Goal: Task Accomplishment & Management: Use online tool/utility

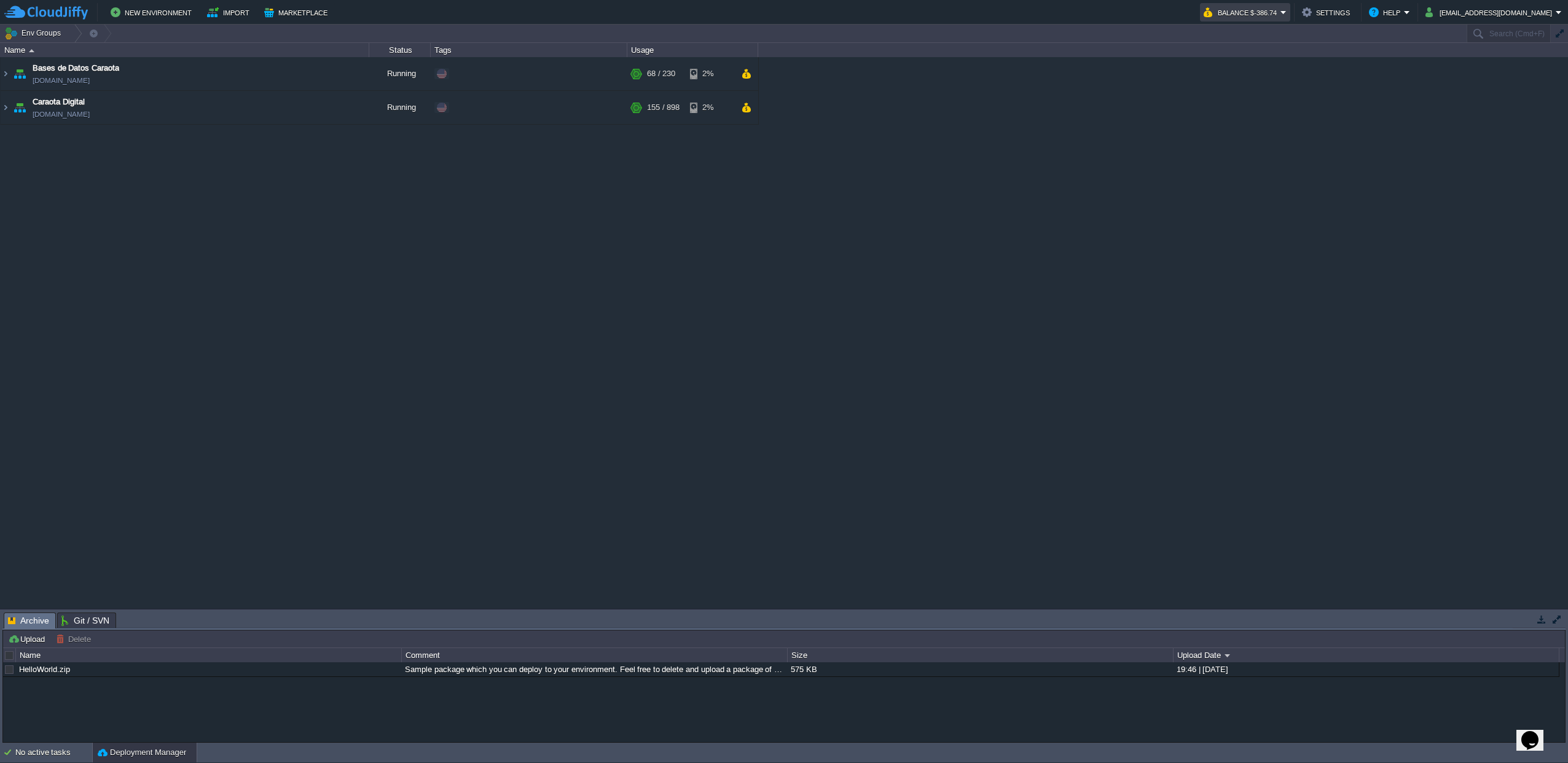
click at [1281, 16] on button "Balance $-386.74" at bounding box center [1242, 12] width 77 height 15
click at [918, 184] on div "Bases de Datos Caraota [DOMAIN_NAME] Running + Add to Env Group RAM 18% CPU 23%…" at bounding box center [784, 333] width 1568 height 551
click at [1281, 16] on button "Balance $-386.74" at bounding box center [1242, 12] width 77 height 15
click at [1234, 90] on span "Refill Balance" at bounding box center [1237, 88] width 49 height 9
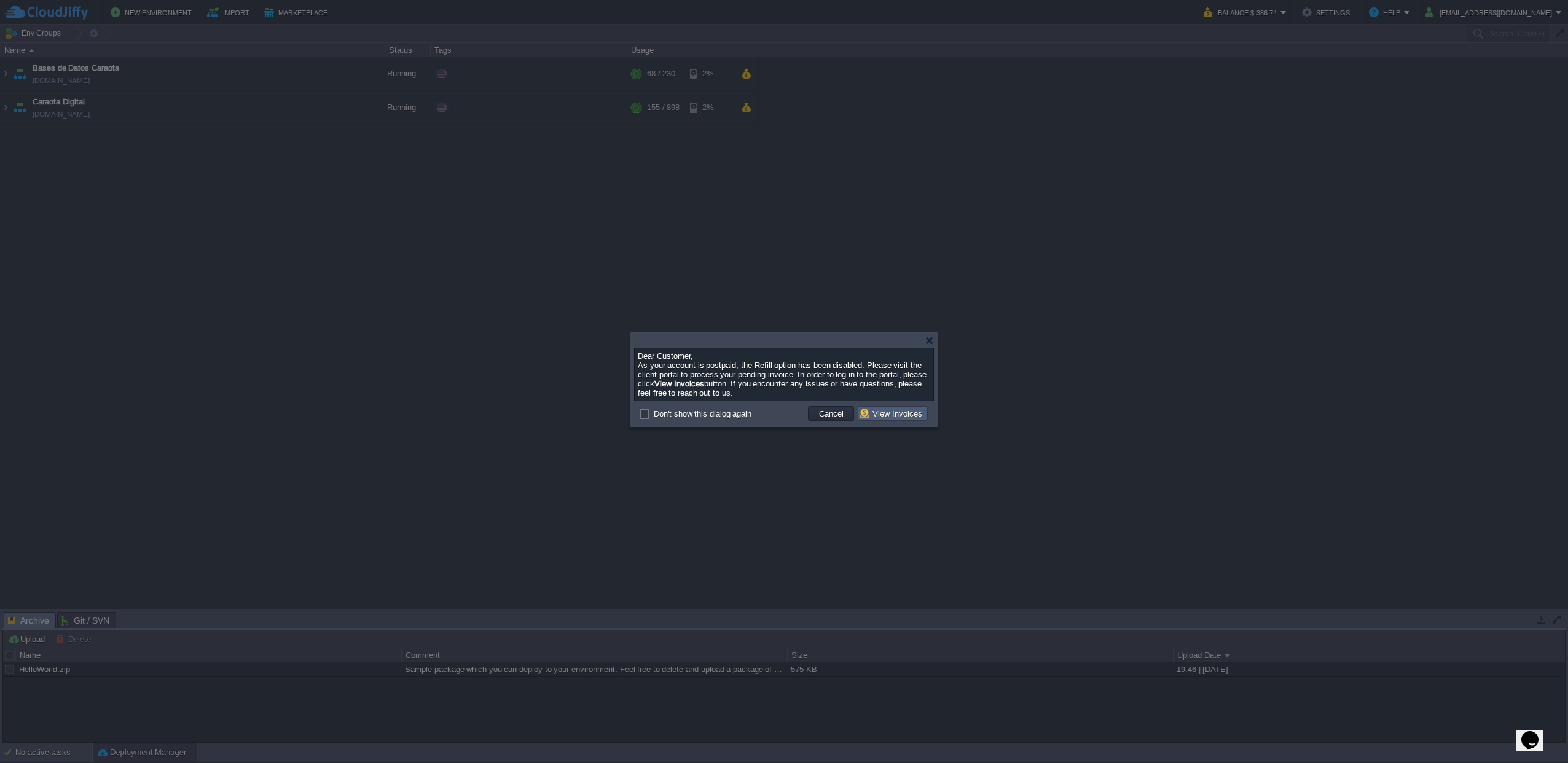
click at [893, 419] on button "View Invoices" at bounding box center [893, 413] width 66 height 11
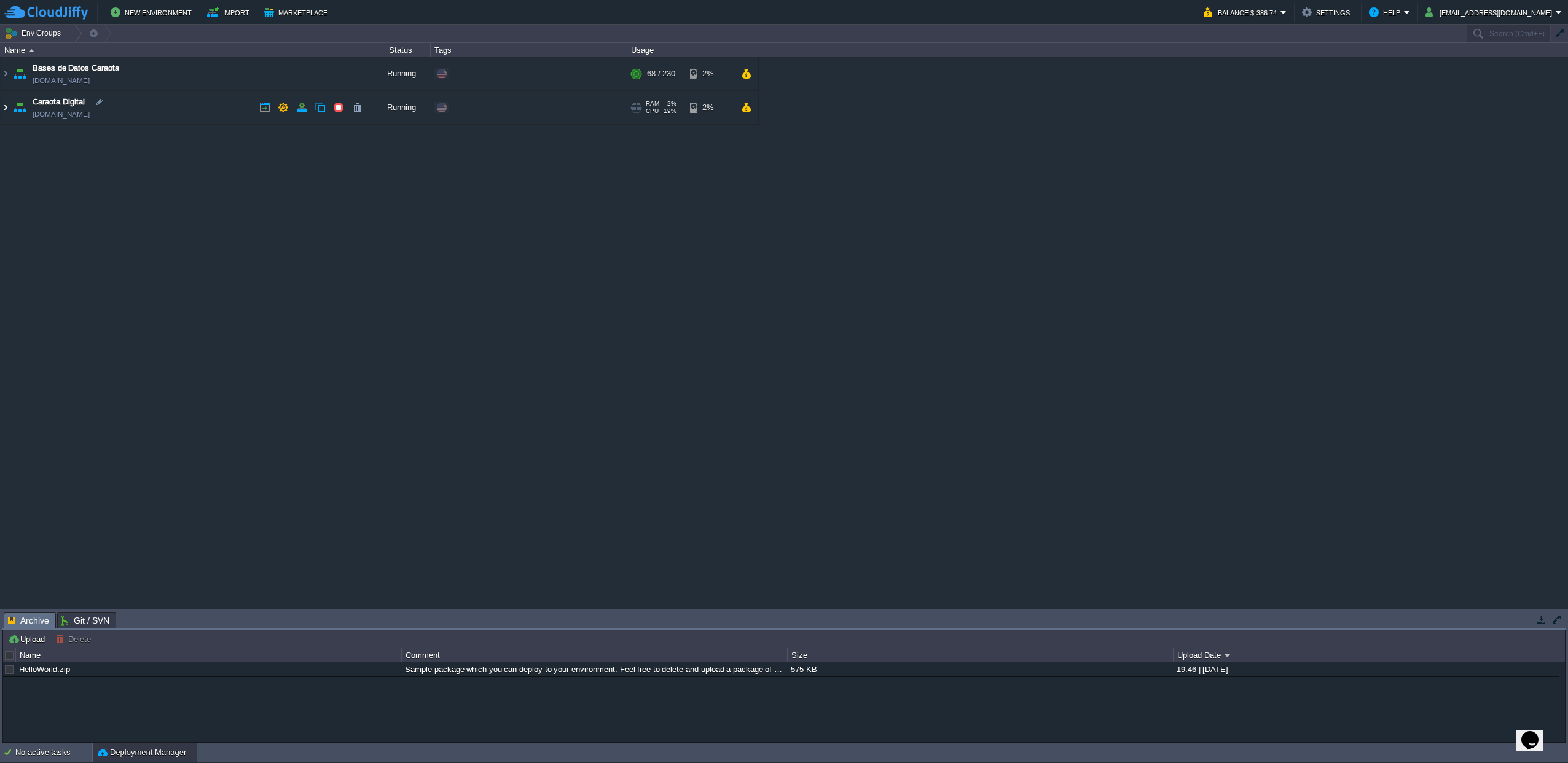
click at [5, 111] on img at bounding box center [5, 107] width 10 height 33
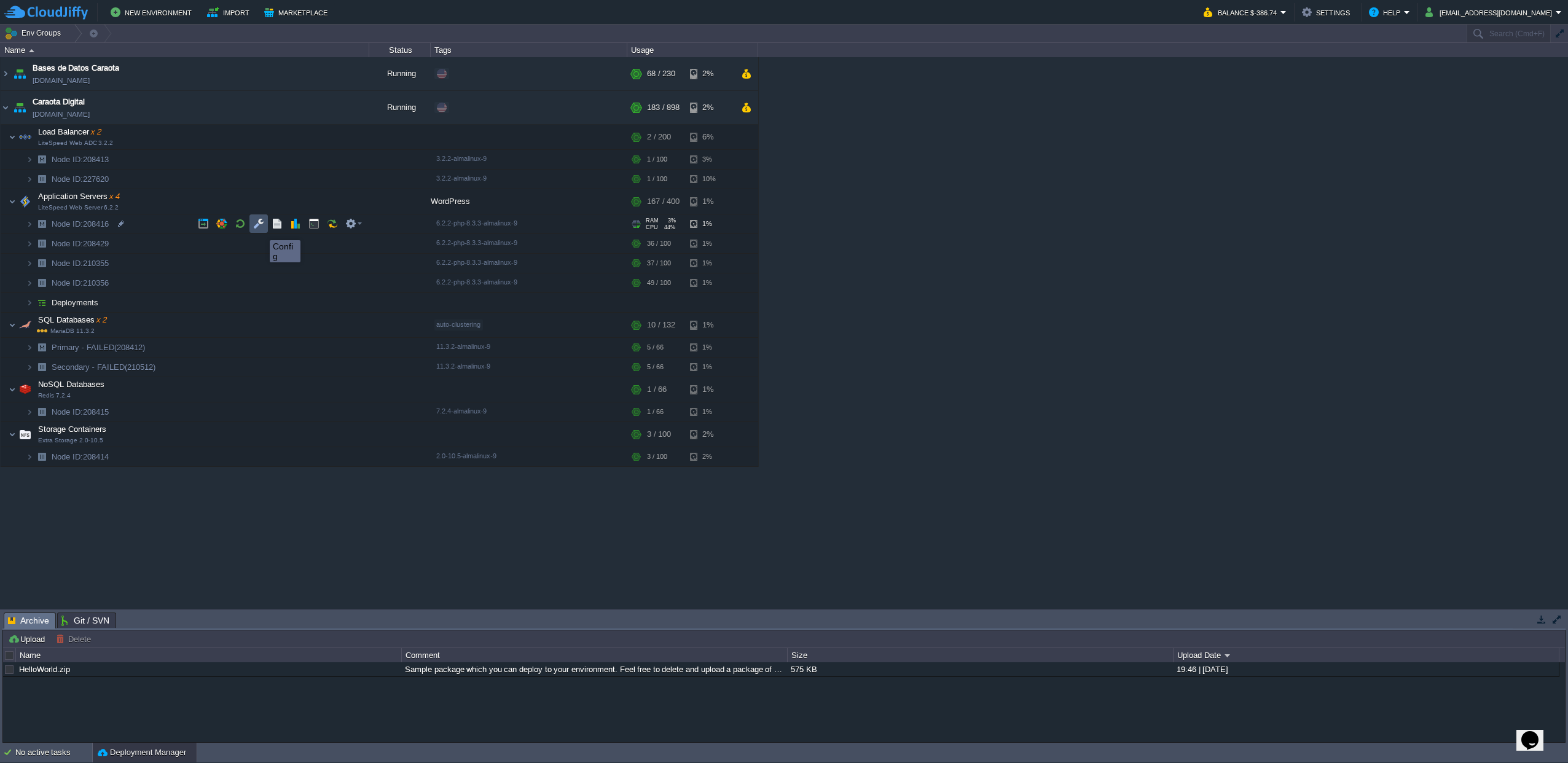
click at [260, 229] on button "button" at bounding box center [258, 224] width 11 height 11
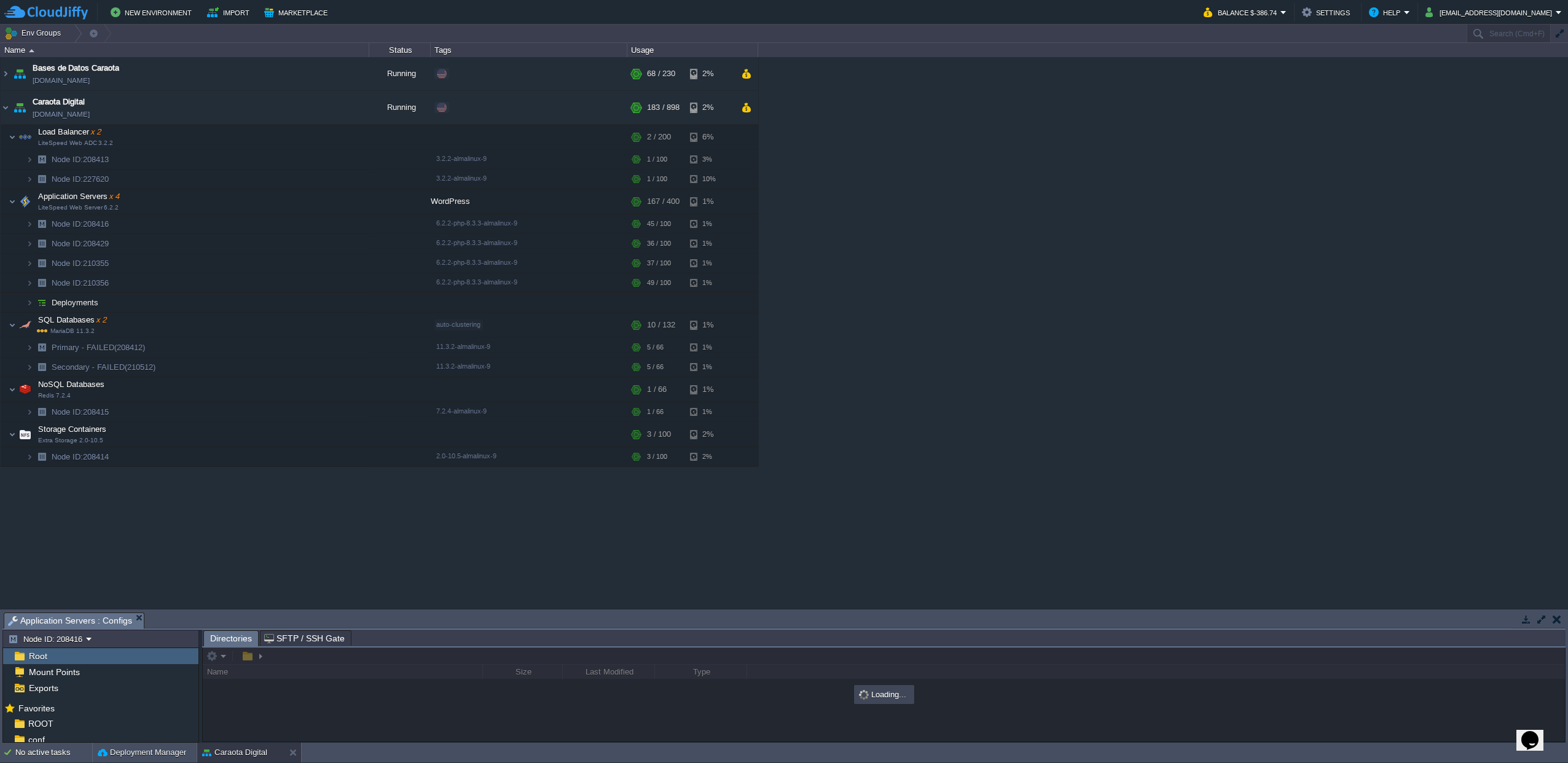
click at [1540, 621] on button "button" at bounding box center [1542, 619] width 11 height 11
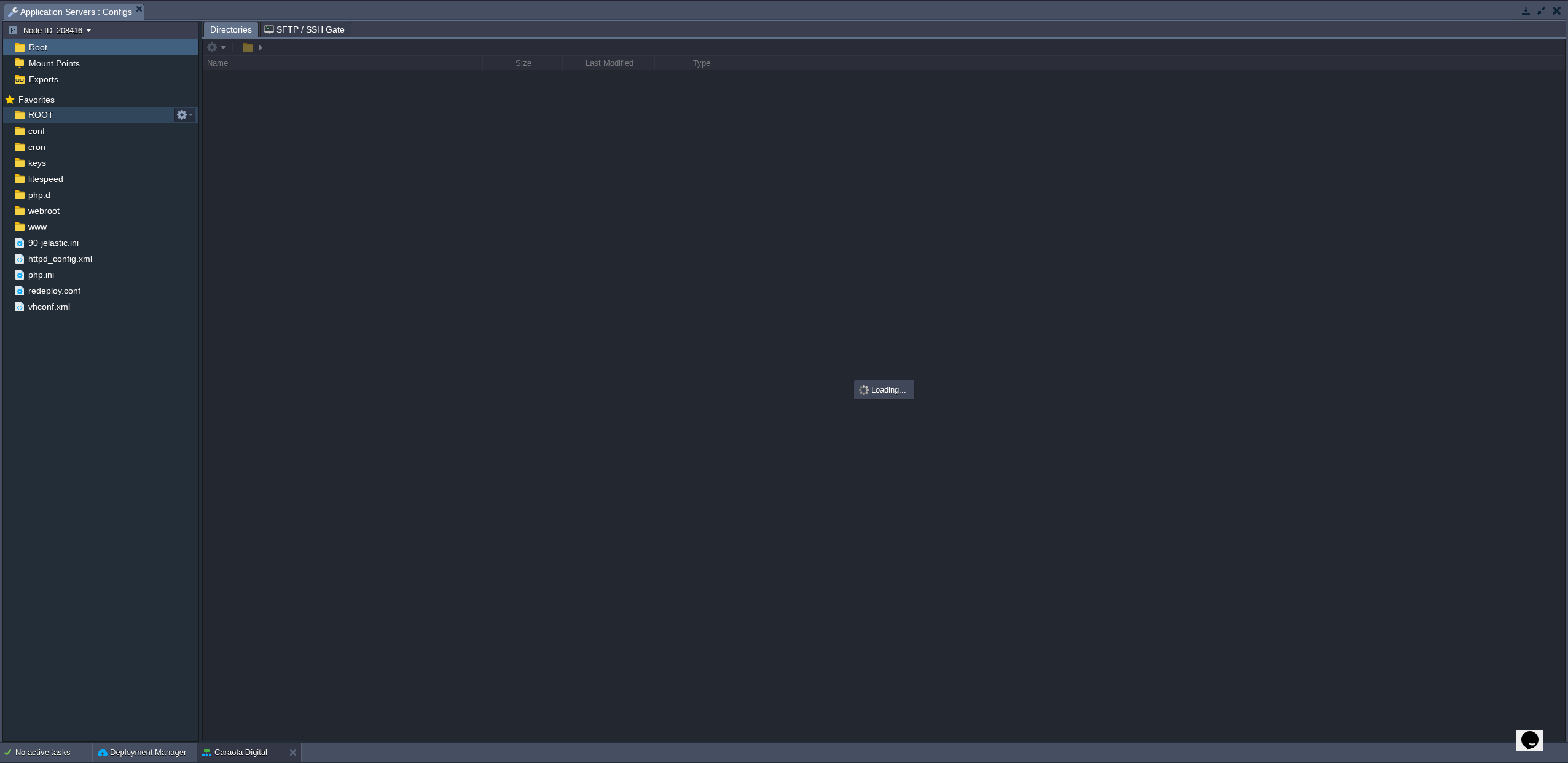
click at [41, 112] on span "ROOT" at bounding box center [41, 115] width 30 height 11
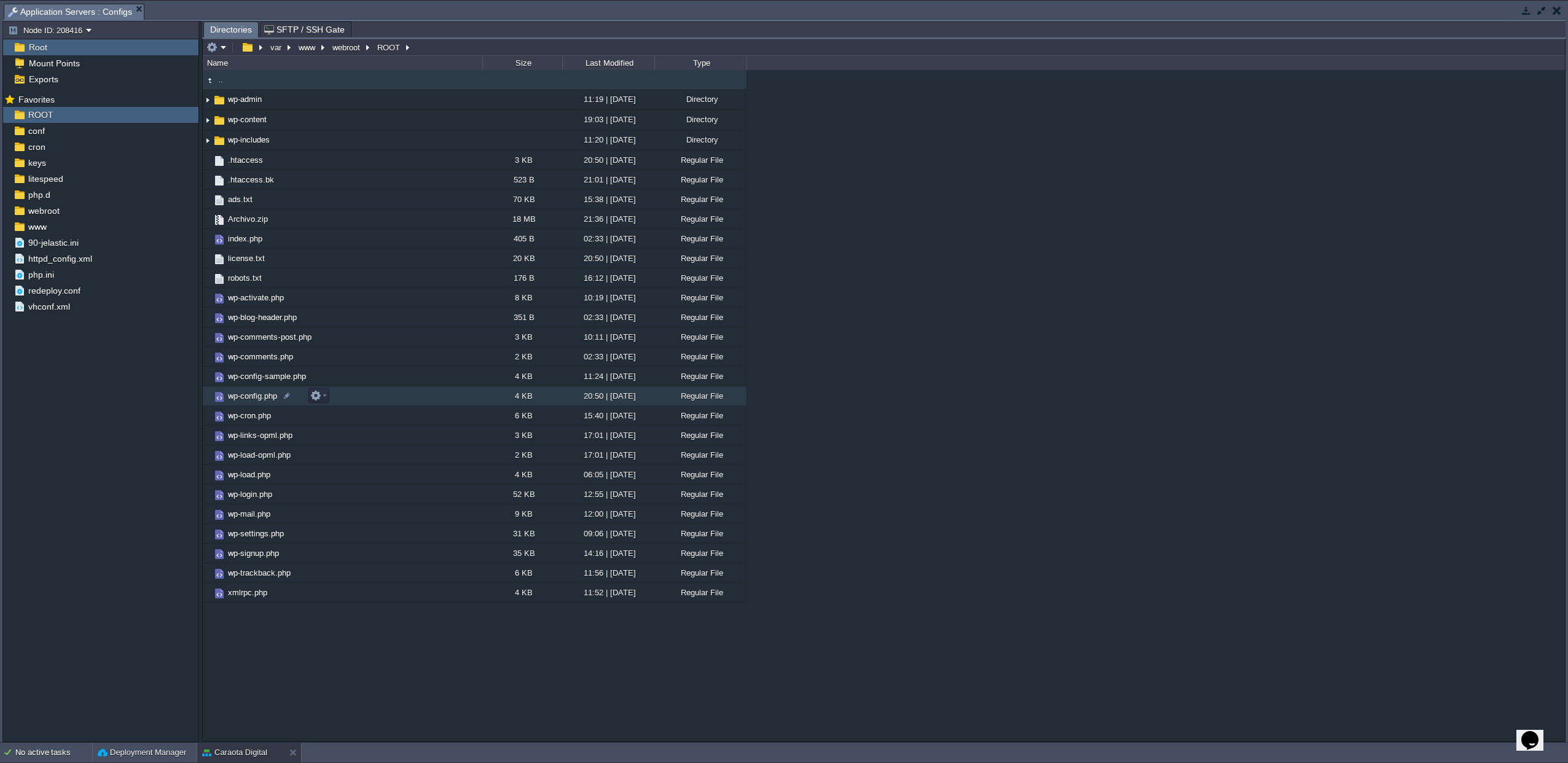
click at [261, 397] on span "wp-config.php" at bounding box center [253, 396] width 53 height 10
click at [319, 396] on button "button" at bounding box center [316, 396] width 11 height 11
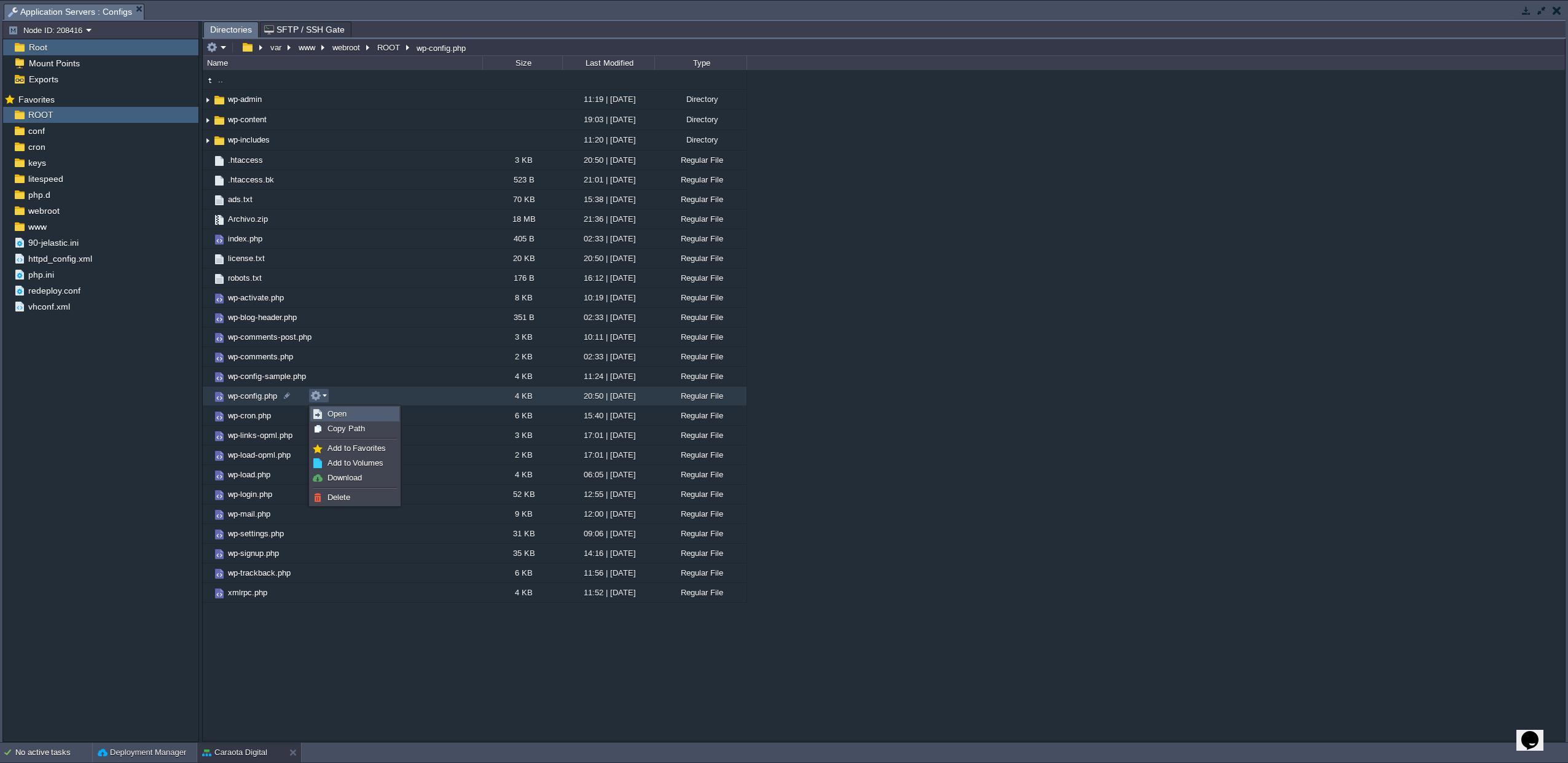
click at [369, 417] on link "Open" at bounding box center [354, 414] width 88 height 14
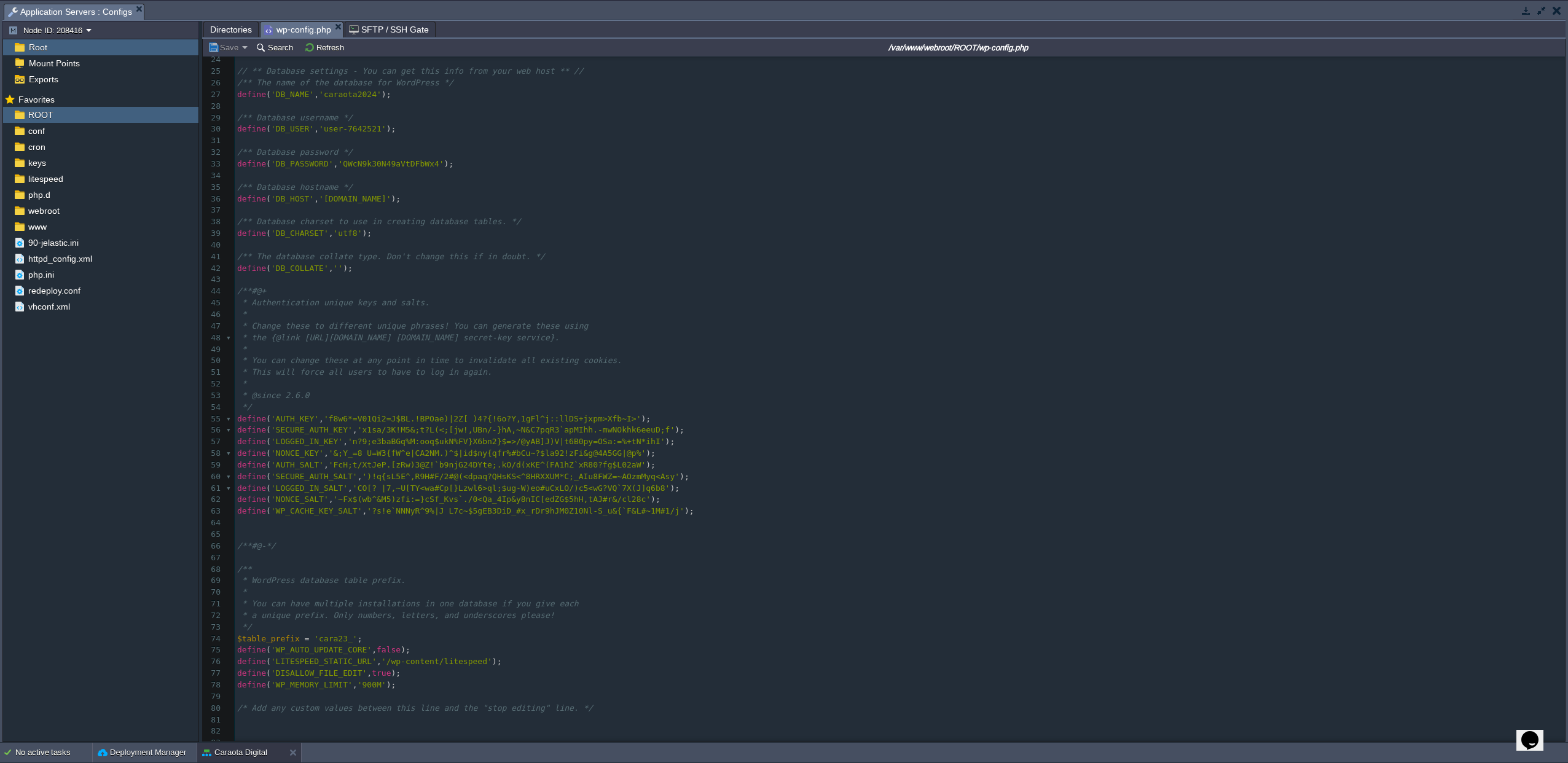
scroll to position [710, 0]
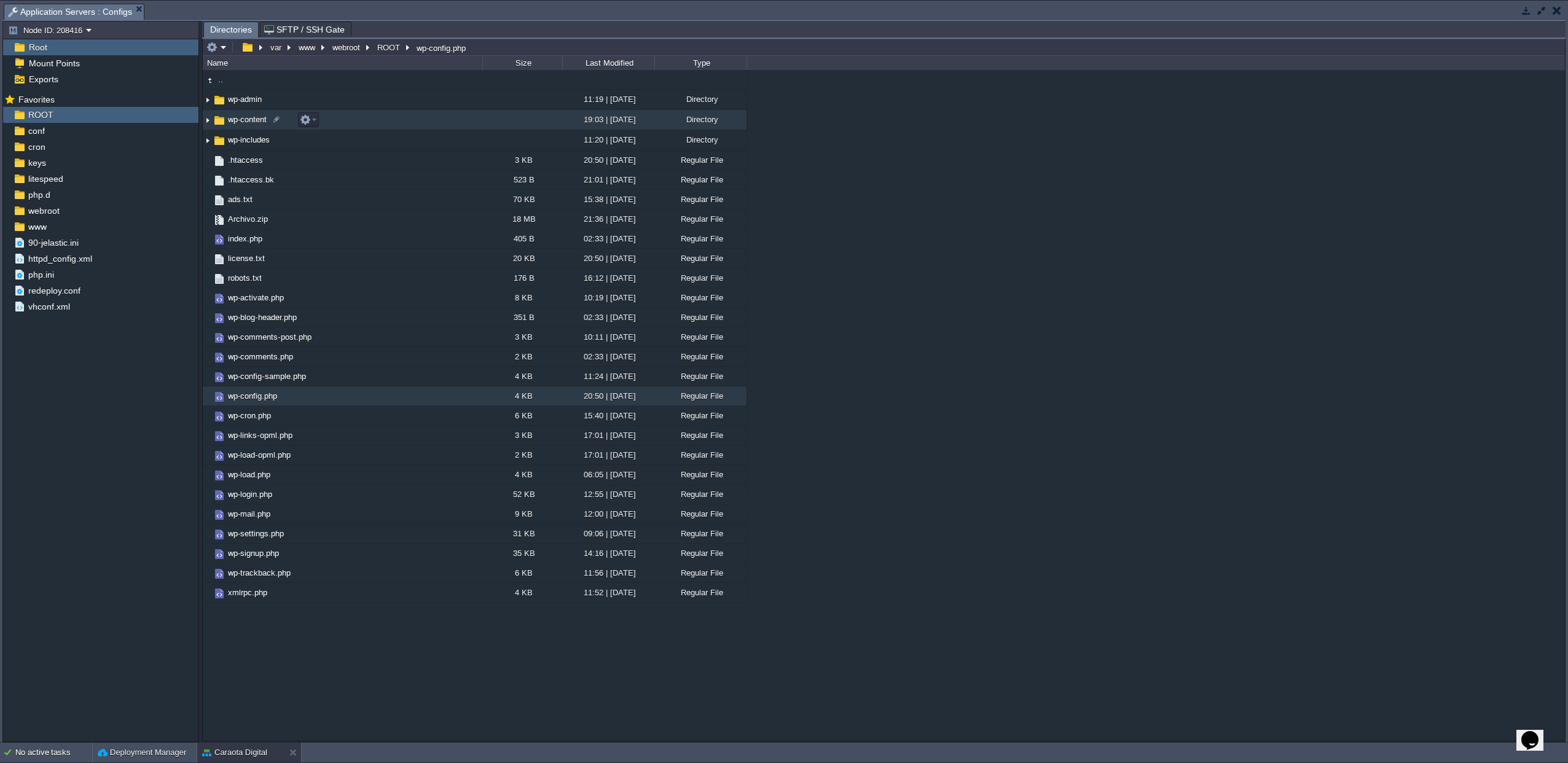
click at [245, 124] on span "wp-content" at bounding box center [247, 119] width 43 height 10
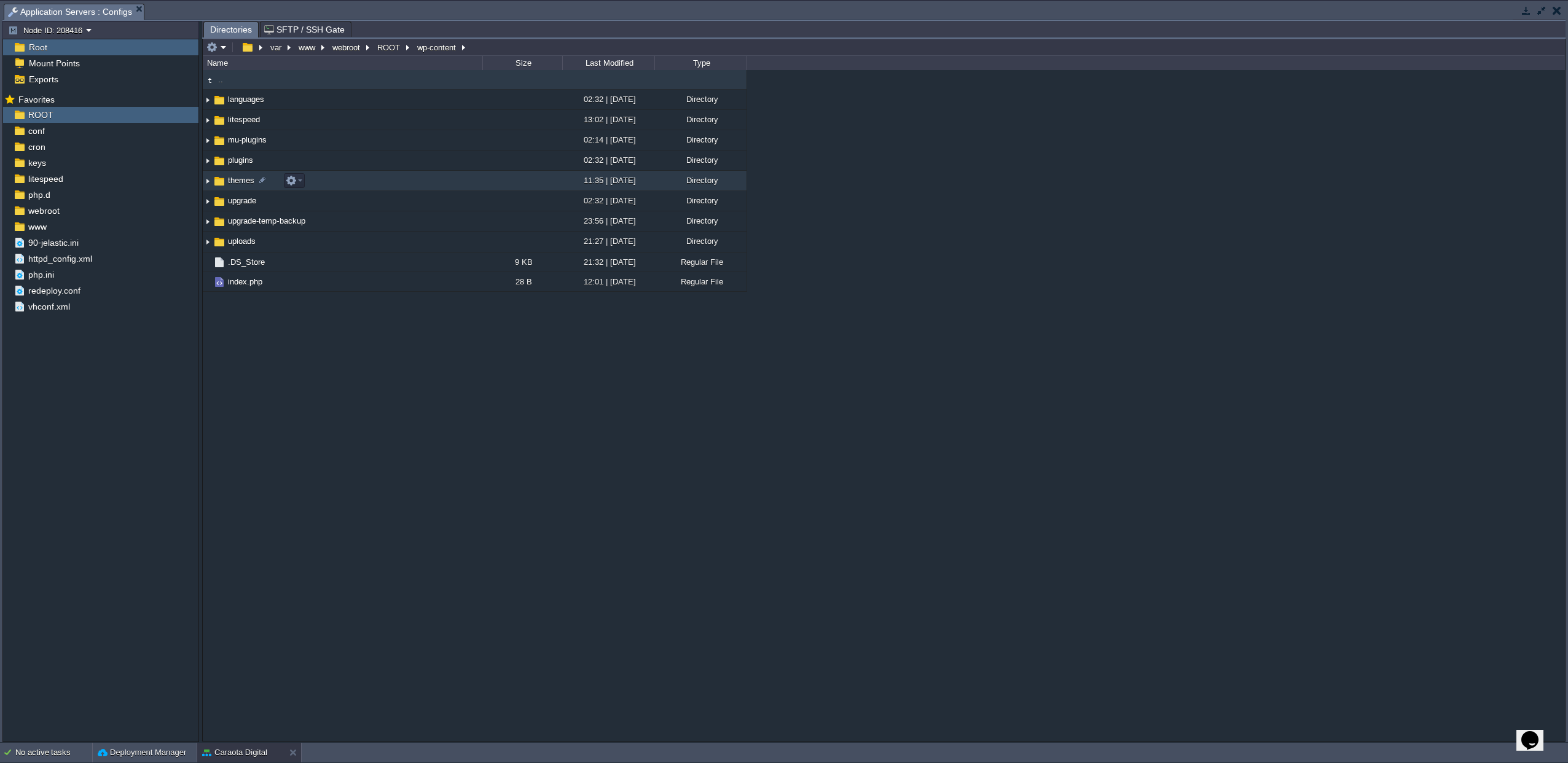
click at [241, 178] on span "themes" at bounding box center [241, 180] width 30 height 10
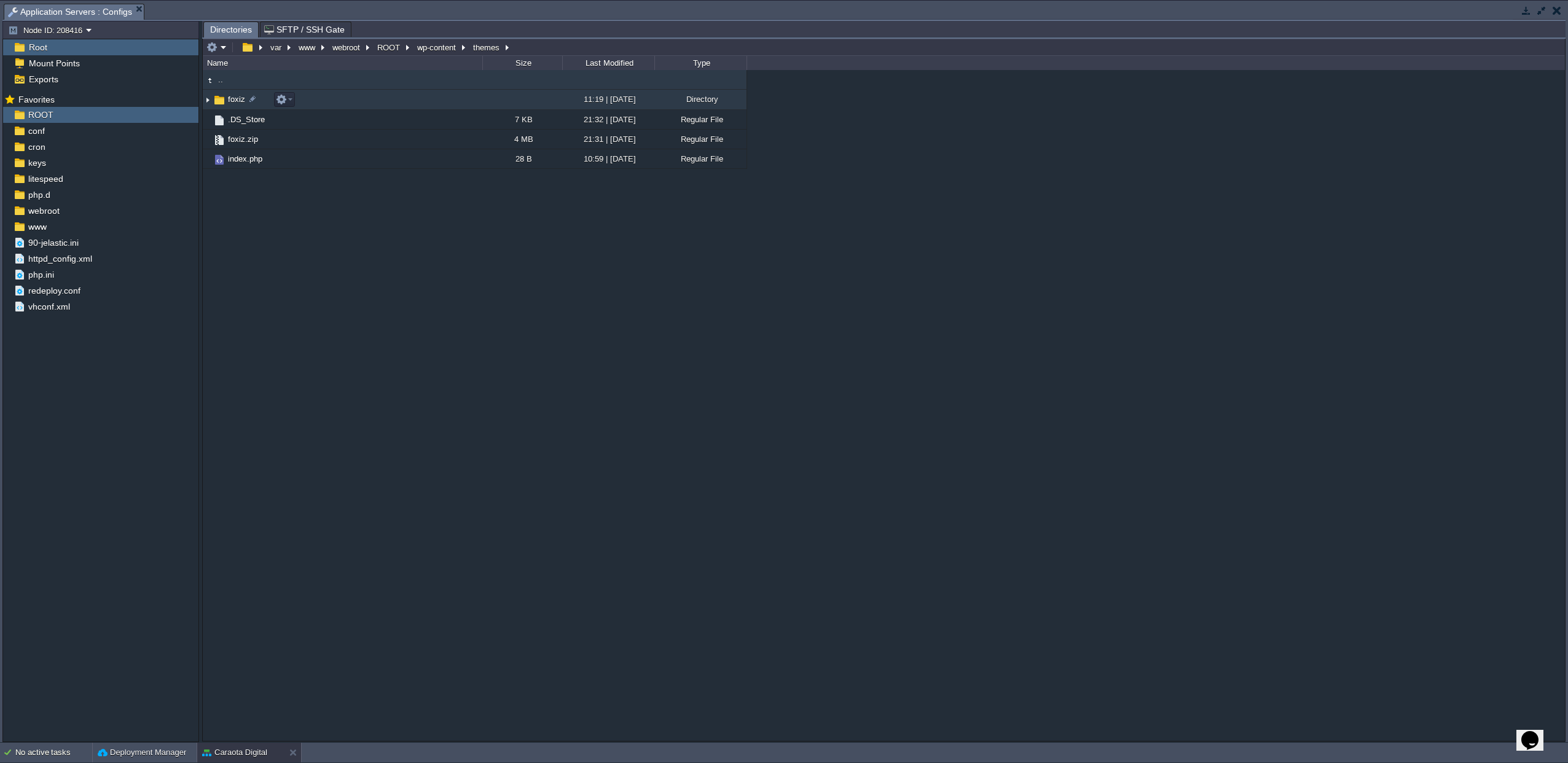
click at [230, 99] on span "foxiz" at bounding box center [237, 99] width 21 height 10
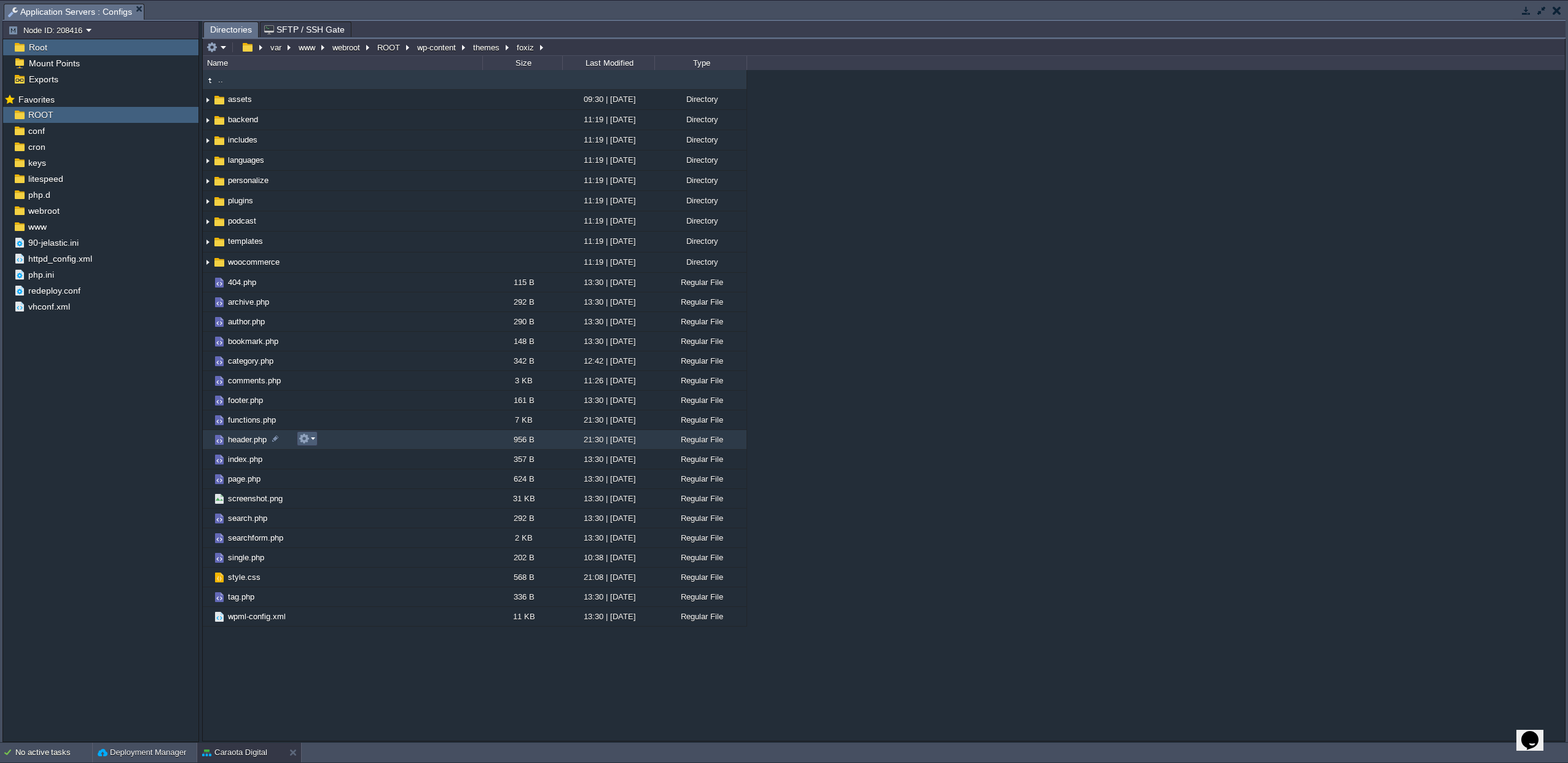
click at [309, 440] on button "button" at bounding box center [304, 438] width 11 height 11
click at [329, 458] on span "Open" at bounding box center [325, 457] width 19 height 9
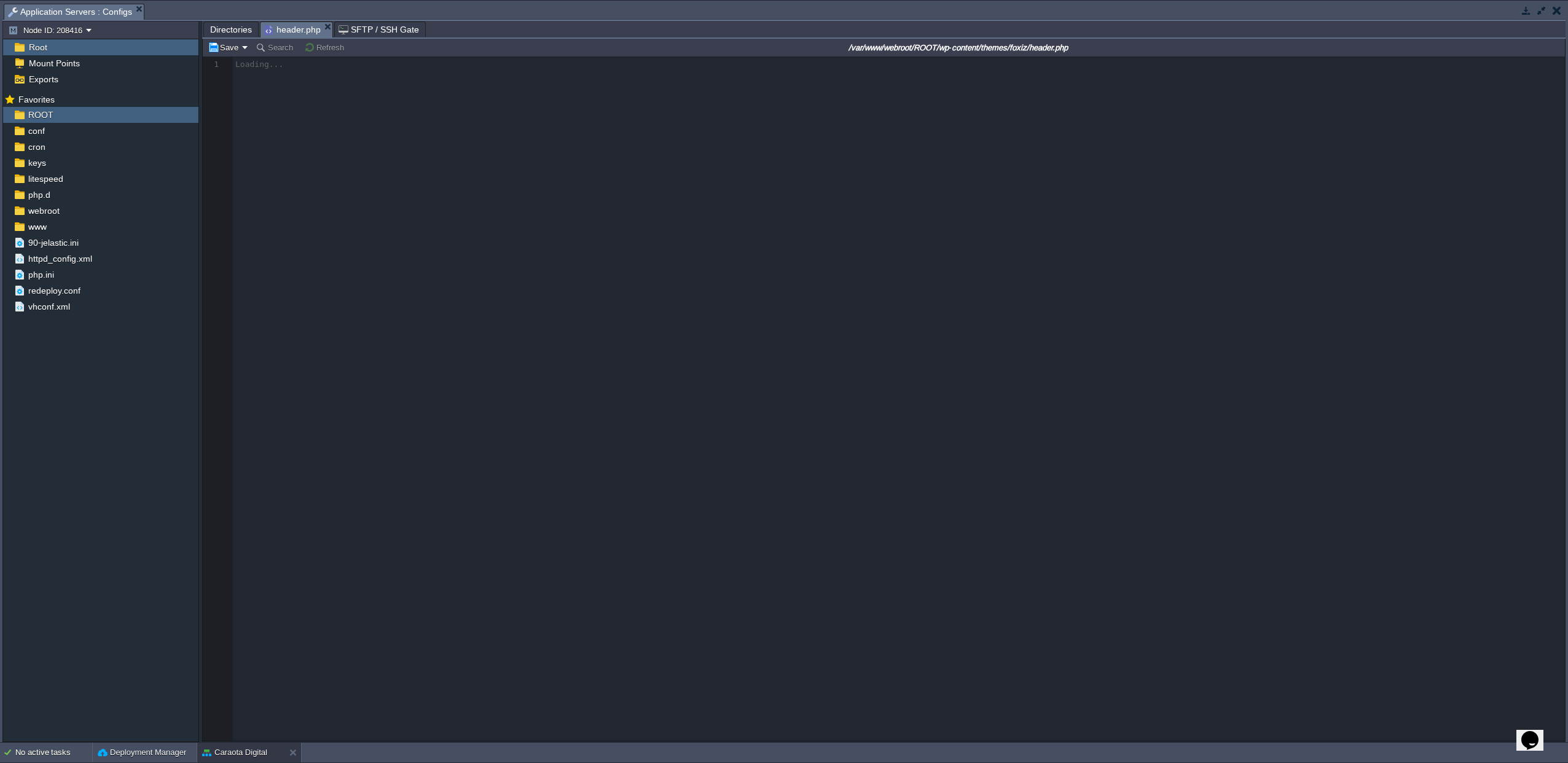
scroll to position [5, 0]
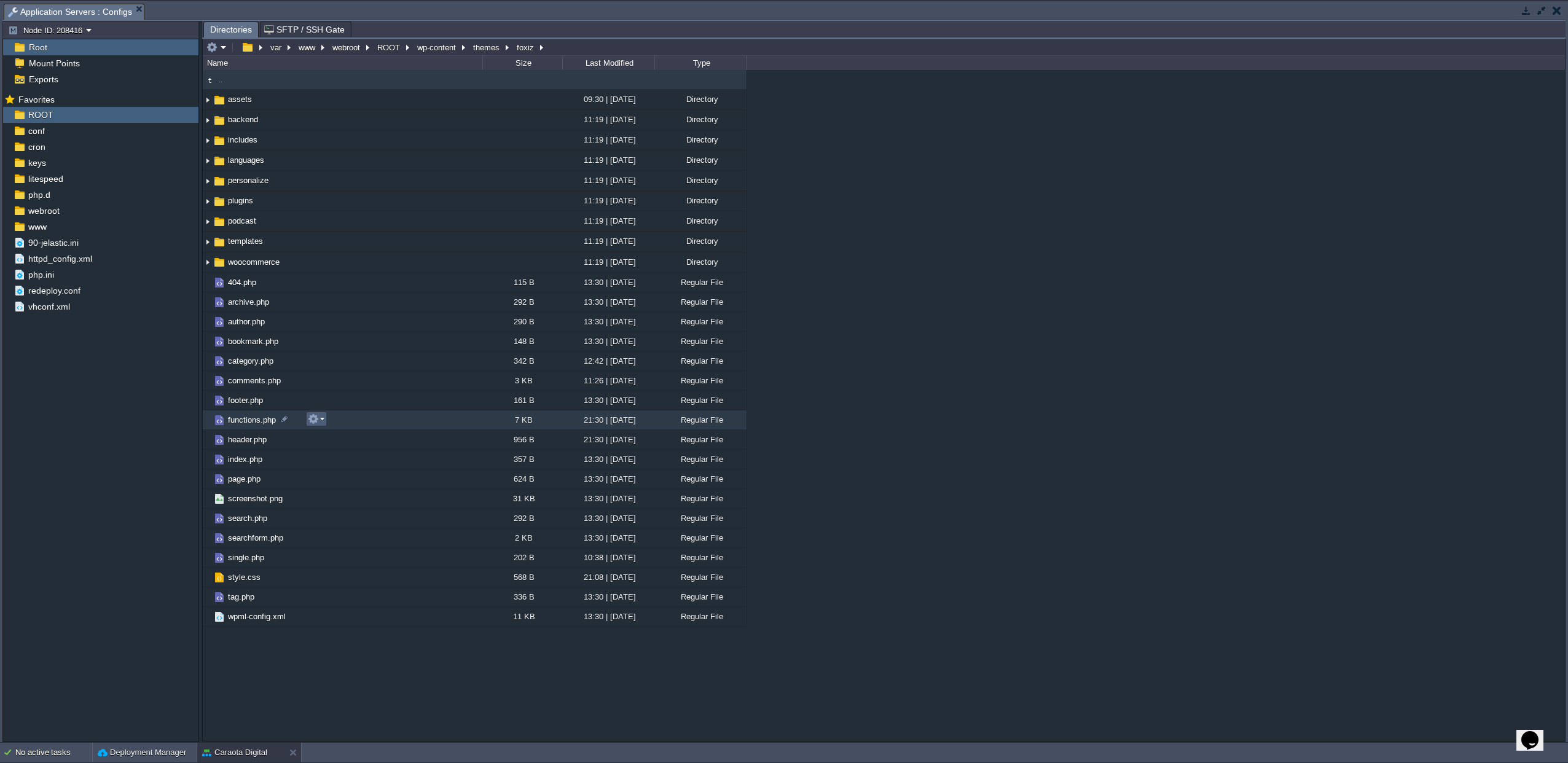
click at [322, 422] on em at bounding box center [316, 419] width 17 height 11
click at [354, 443] on link "Open" at bounding box center [353, 437] width 88 height 14
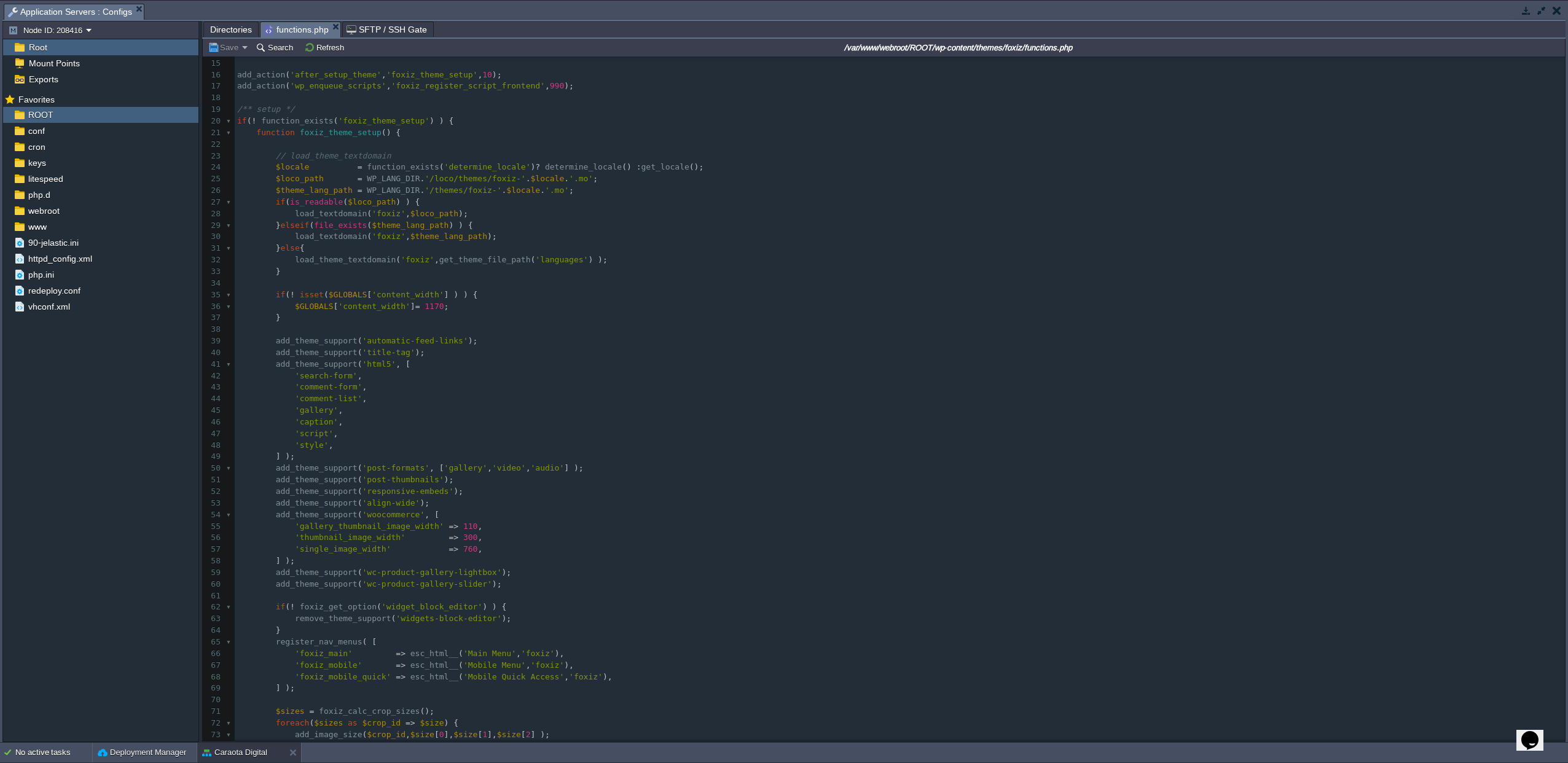
scroll to position [0, 0]
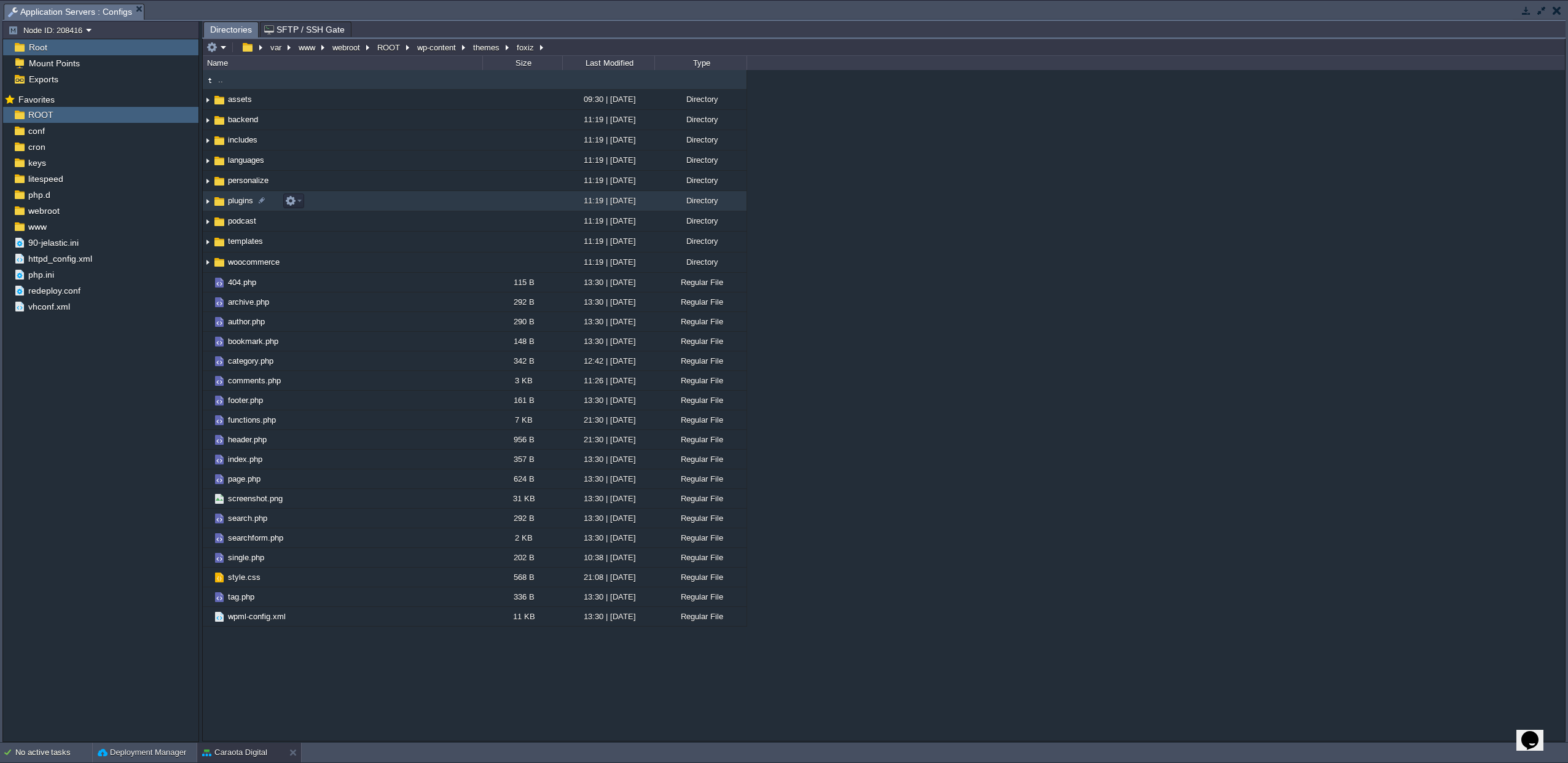
click at [242, 202] on span "plugins" at bounding box center [240, 200] width 29 height 10
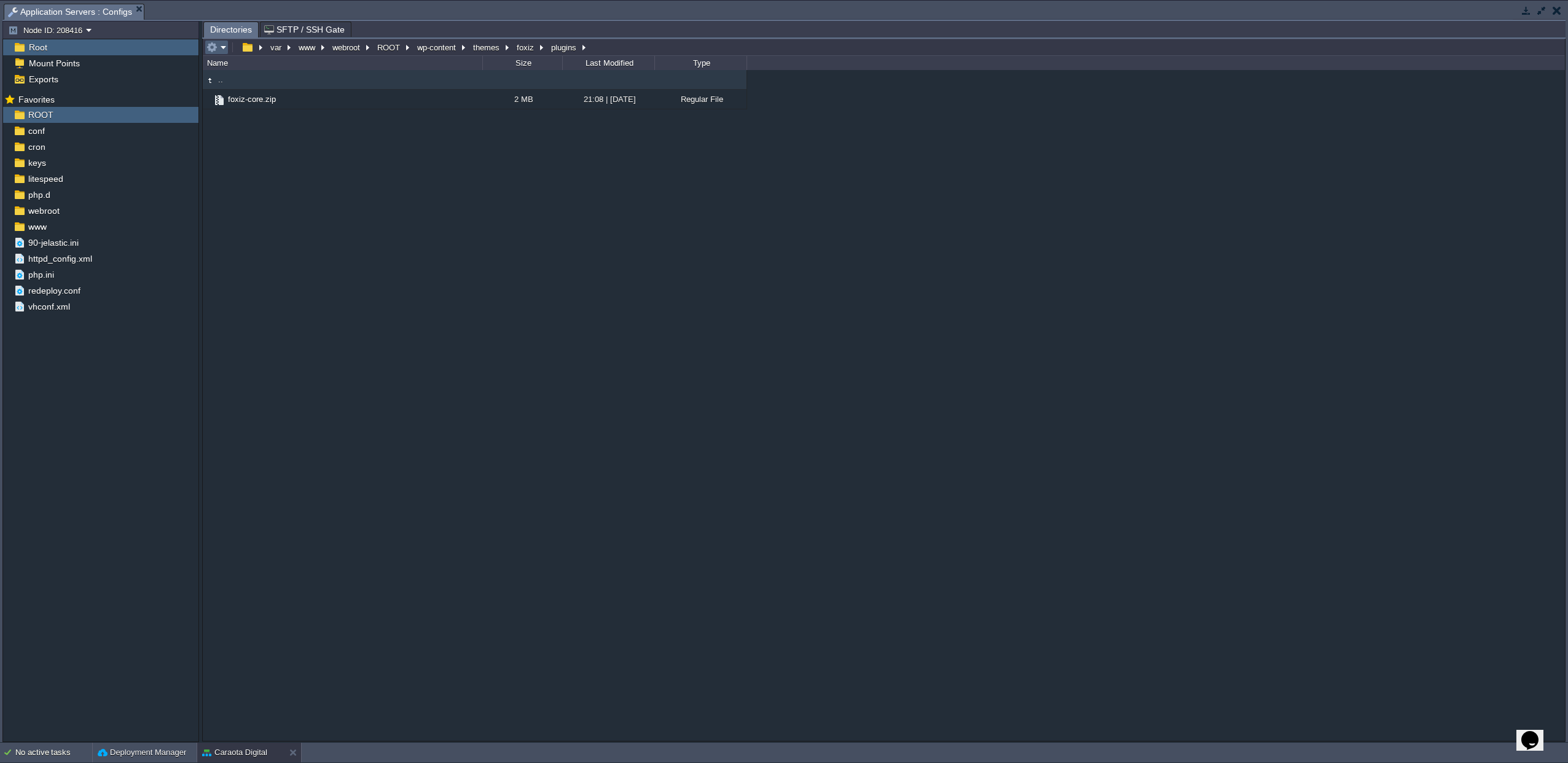
click at [206, 46] on button "button" at bounding box center [211, 47] width 11 height 11
click at [243, 61] on span "Refresh" at bounding box center [237, 64] width 28 height 9
click at [438, 51] on button "wp-content" at bounding box center [438, 47] width 44 height 11
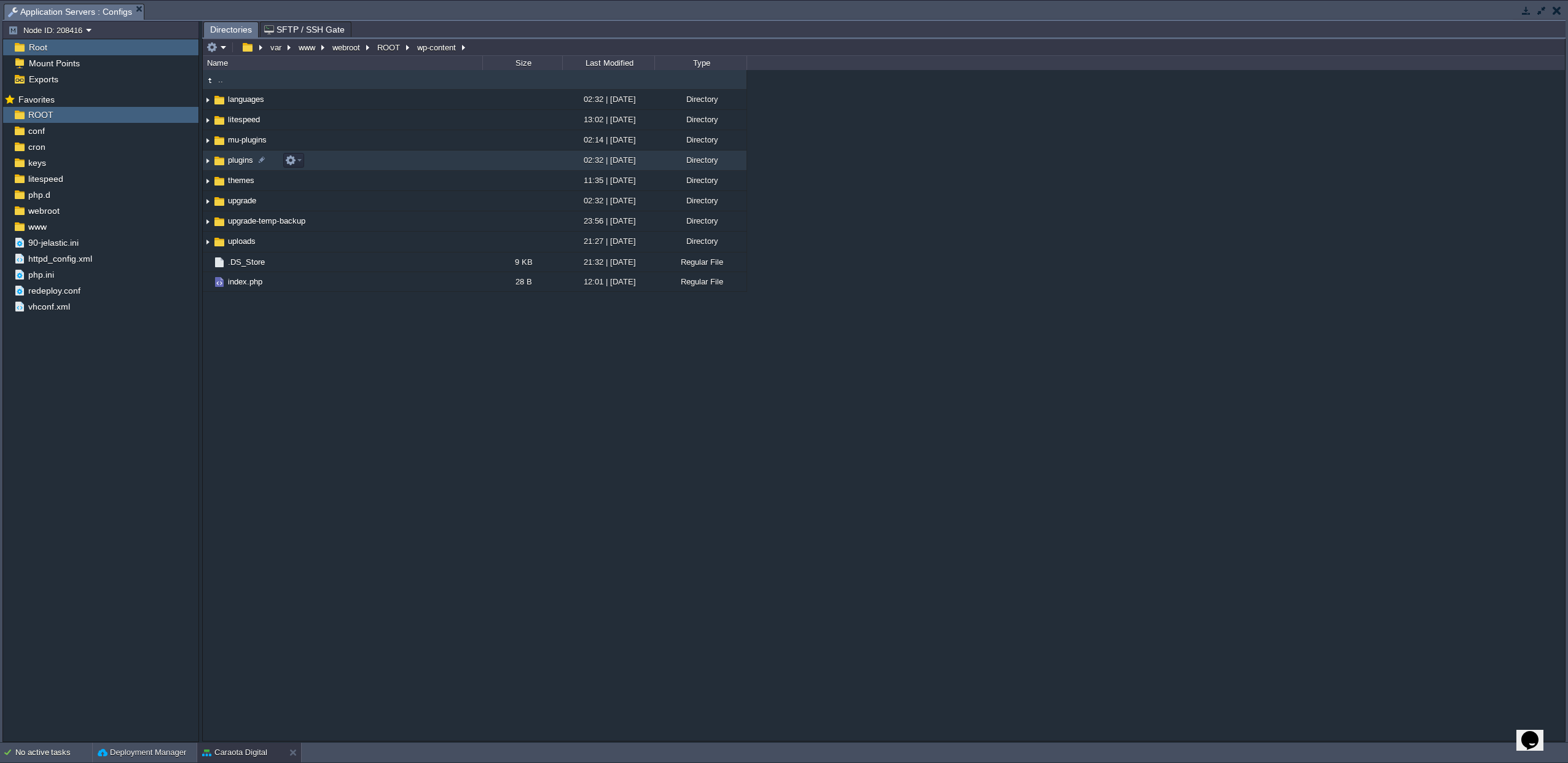
click at [226, 166] on span "plugins" at bounding box center [240, 160] width 29 height 10
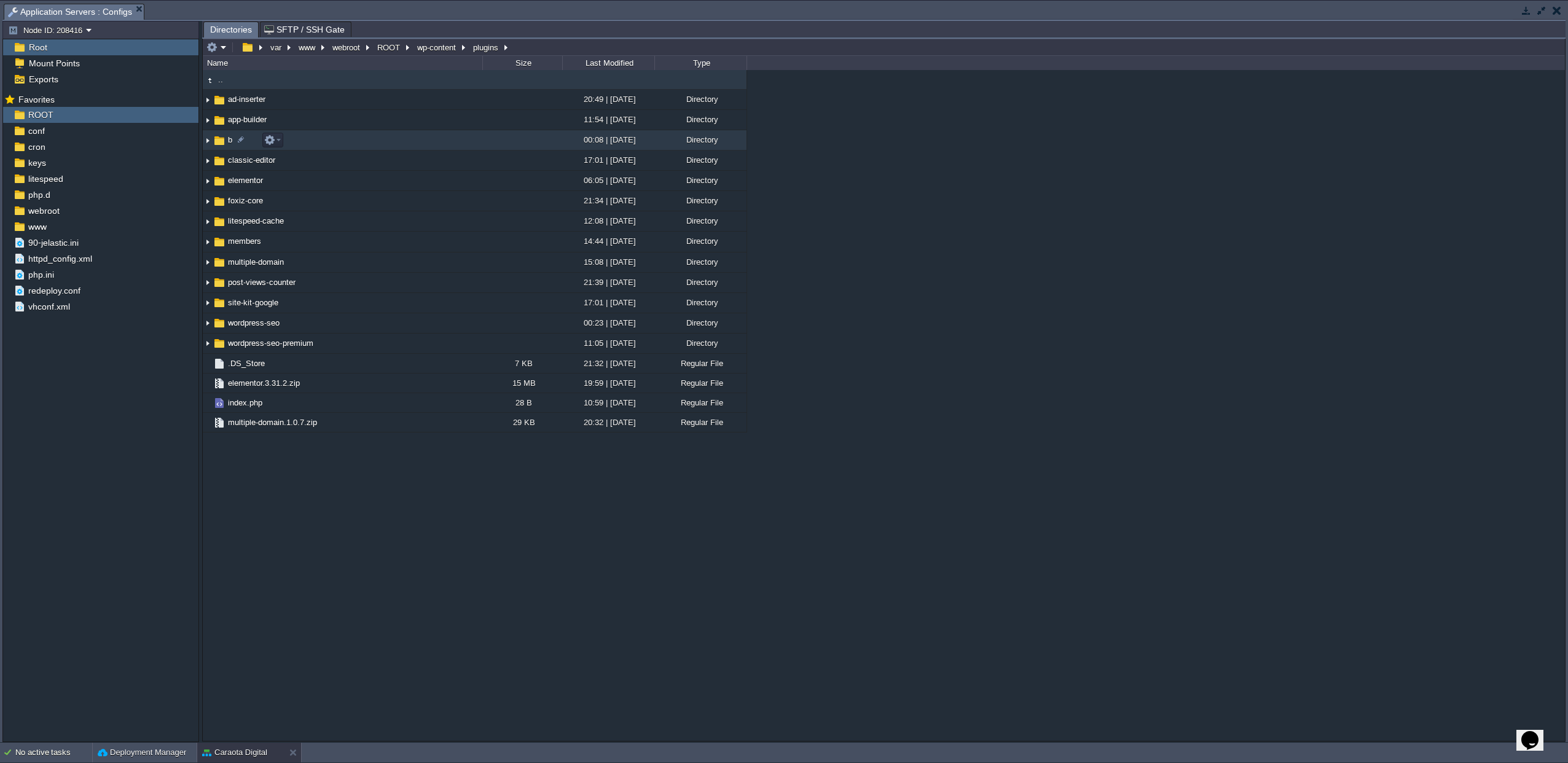
click at [325, 142] on td "b" at bounding box center [343, 140] width 280 height 20
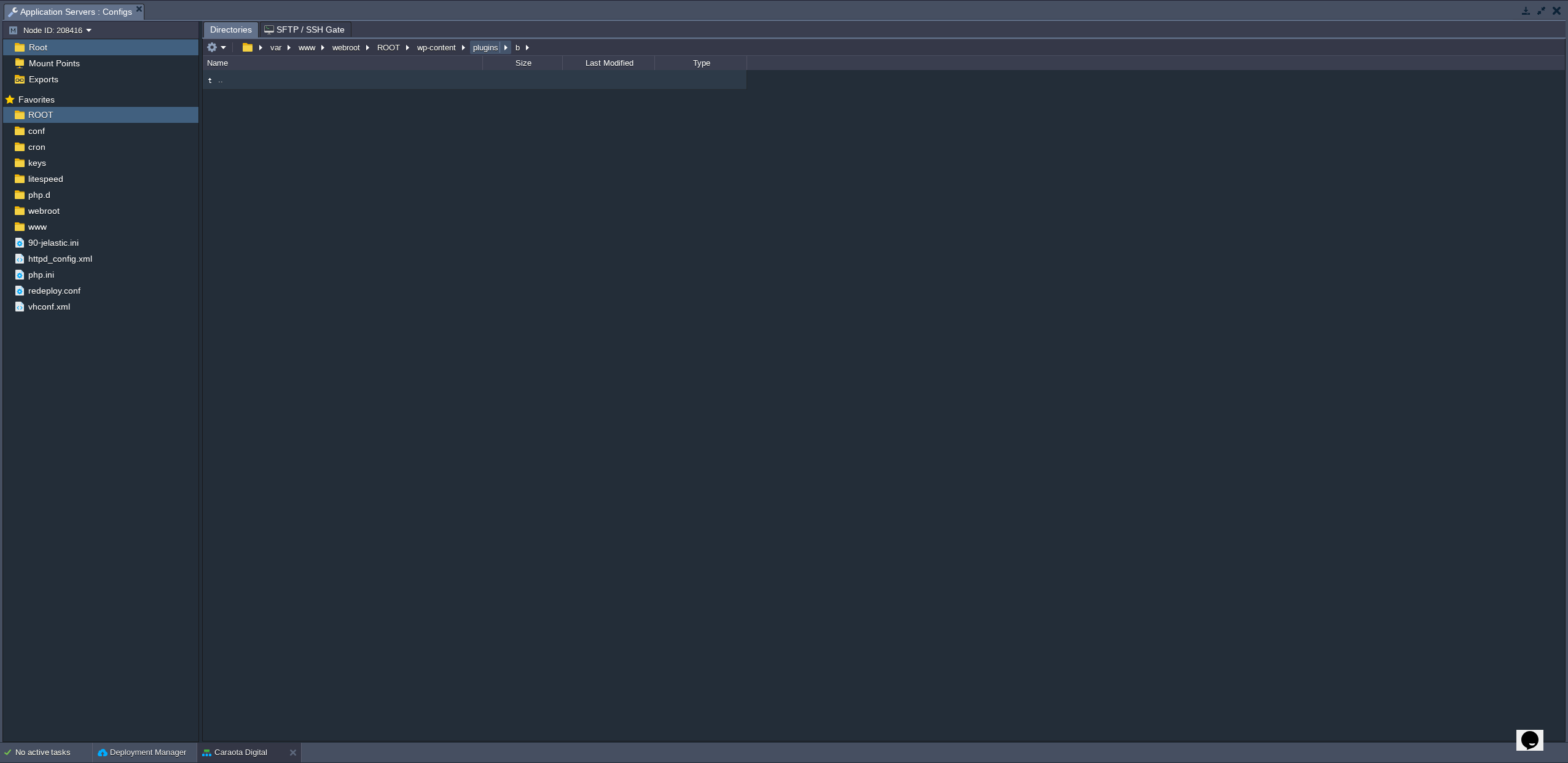
click at [478, 48] on button "plugins" at bounding box center [486, 47] width 30 height 11
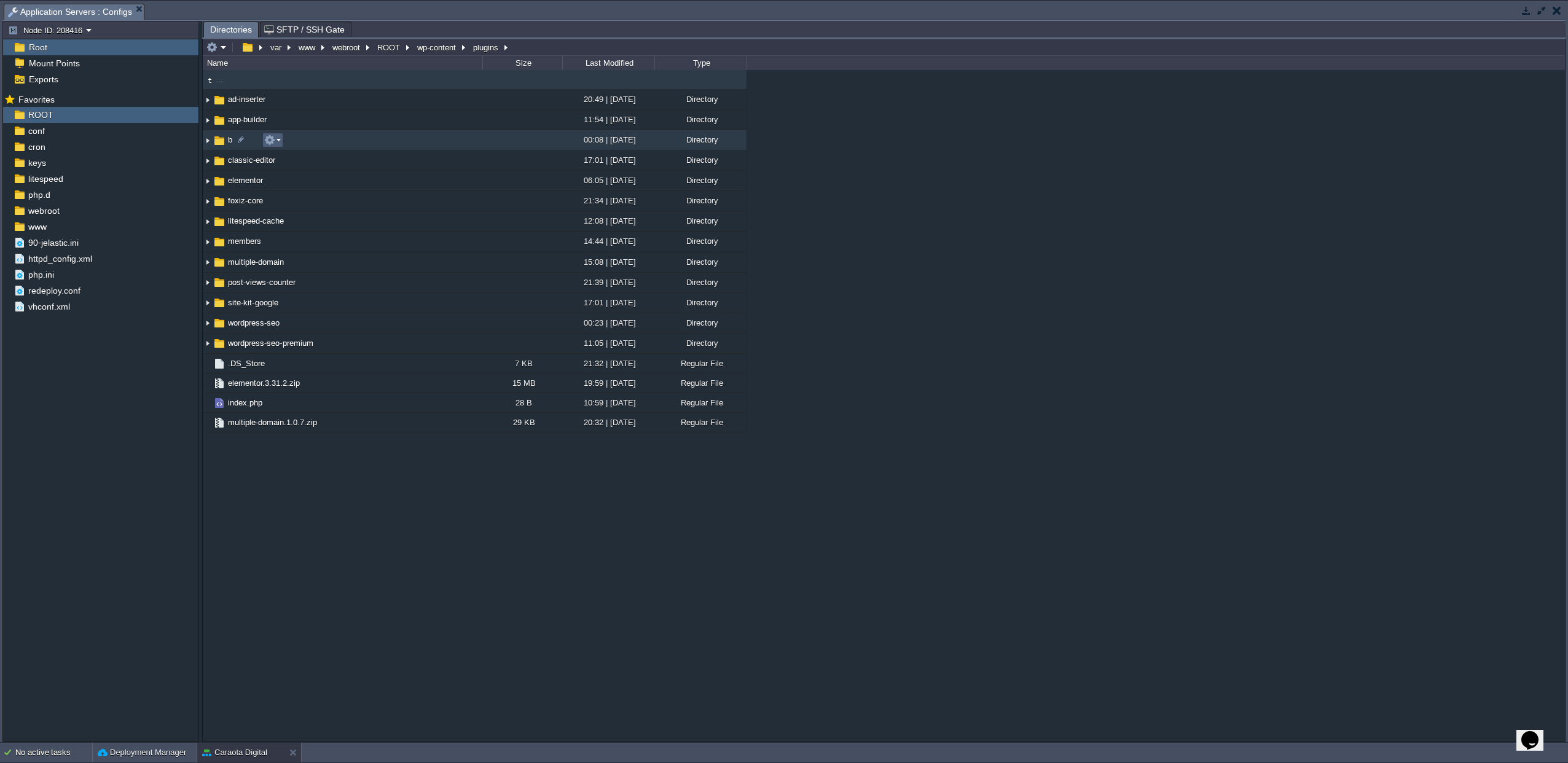
click at [275, 142] on em at bounding box center [273, 140] width 17 height 11
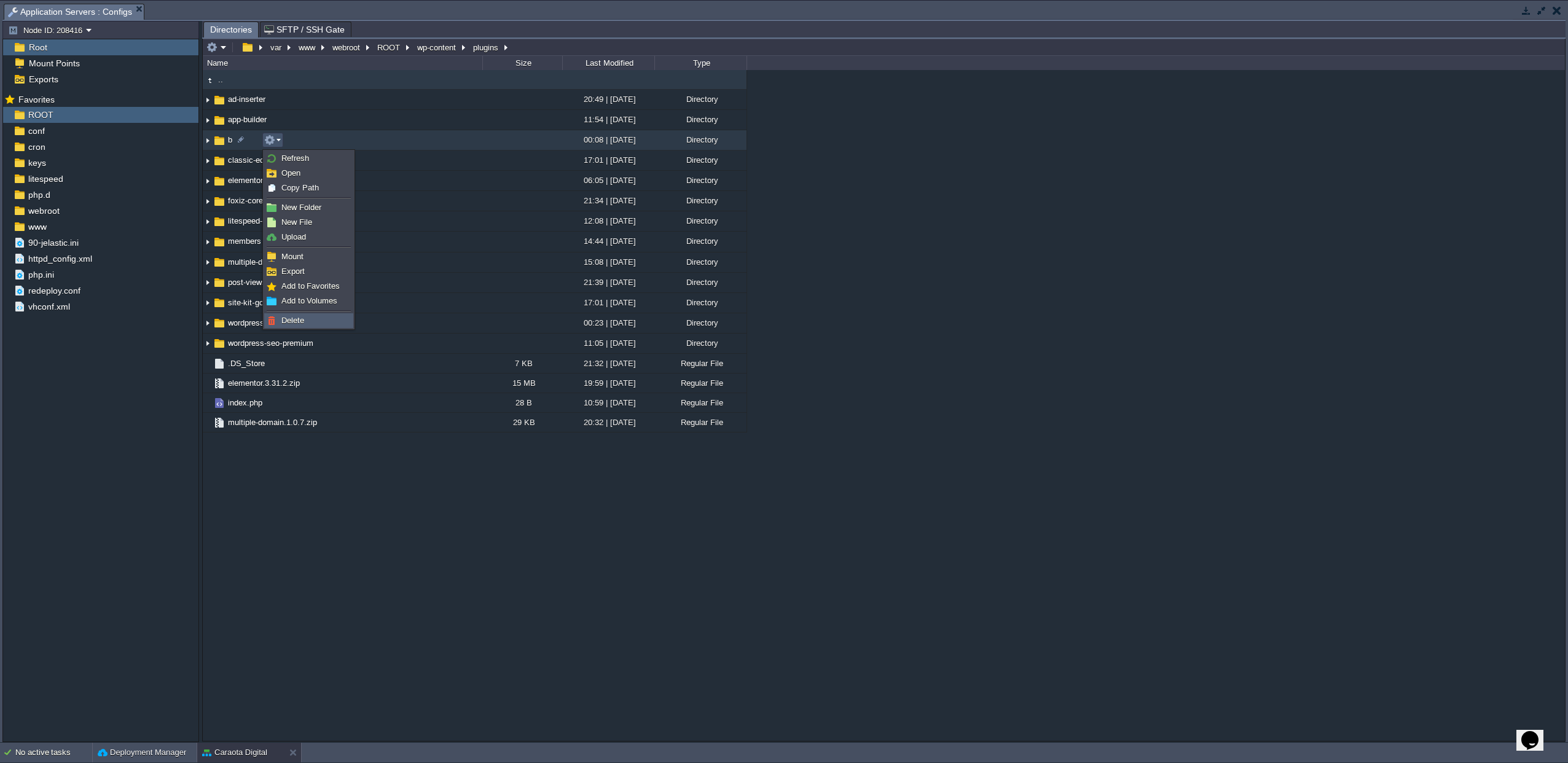
click at [295, 322] on span "Delete" at bounding box center [293, 320] width 23 height 9
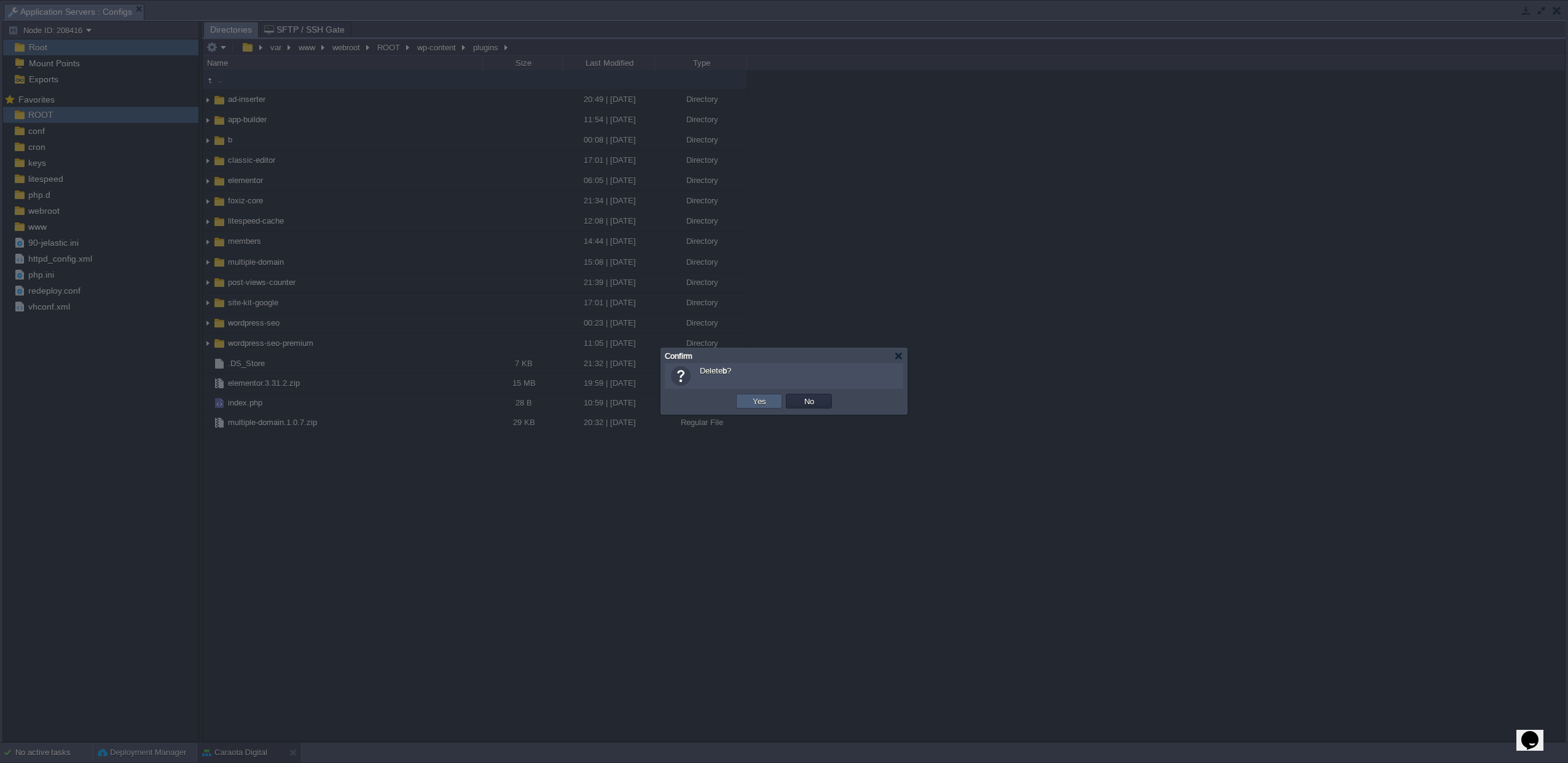
click at [763, 399] on button "Yes" at bounding box center [759, 401] width 21 height 11
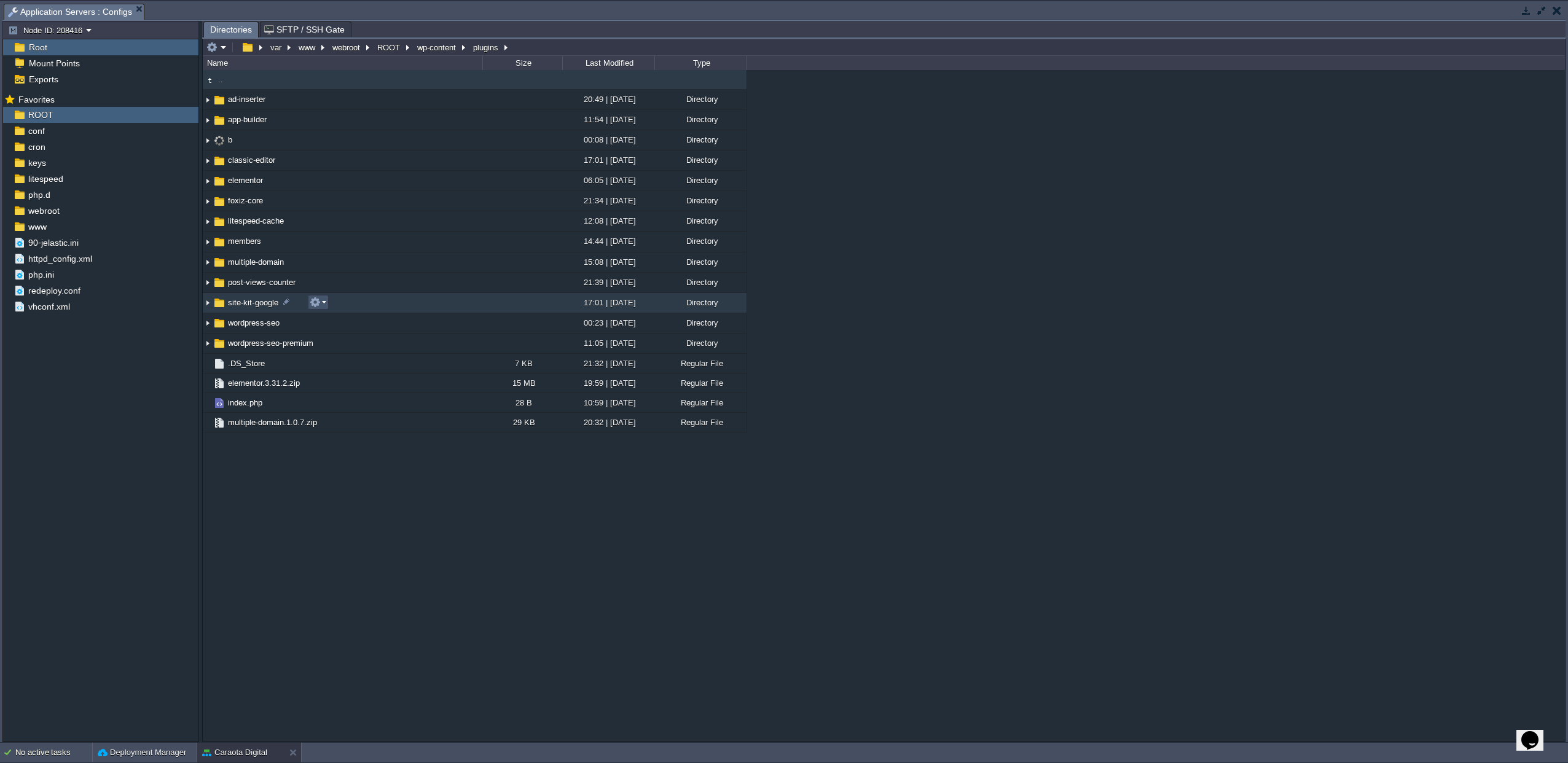
click at [318, 306] on button "button" at bounding box center [315, 302] width 11 height 11
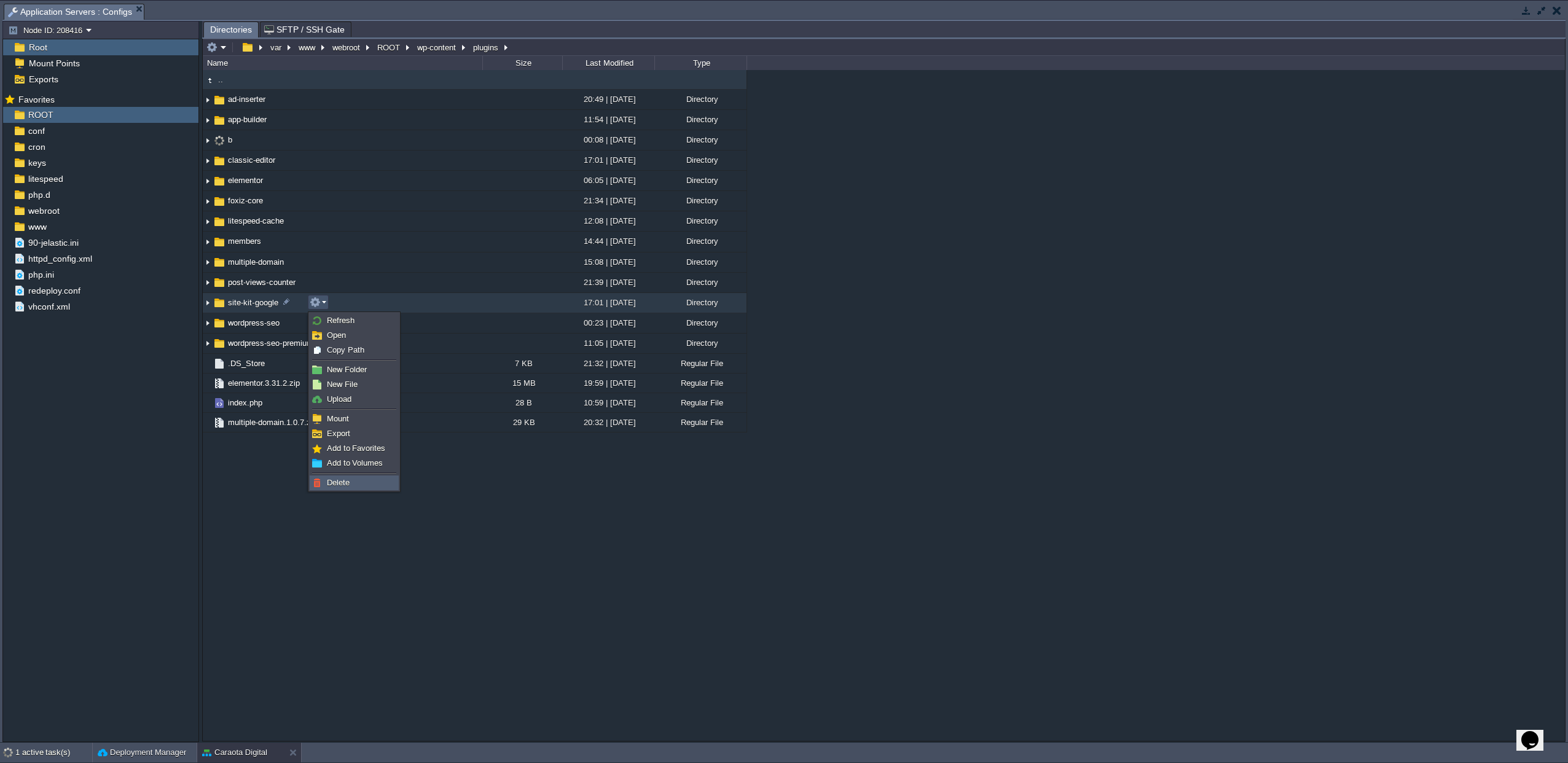
click at [334, 486] on span "Delete" at bounding box center [338, 483] width 23 height 9
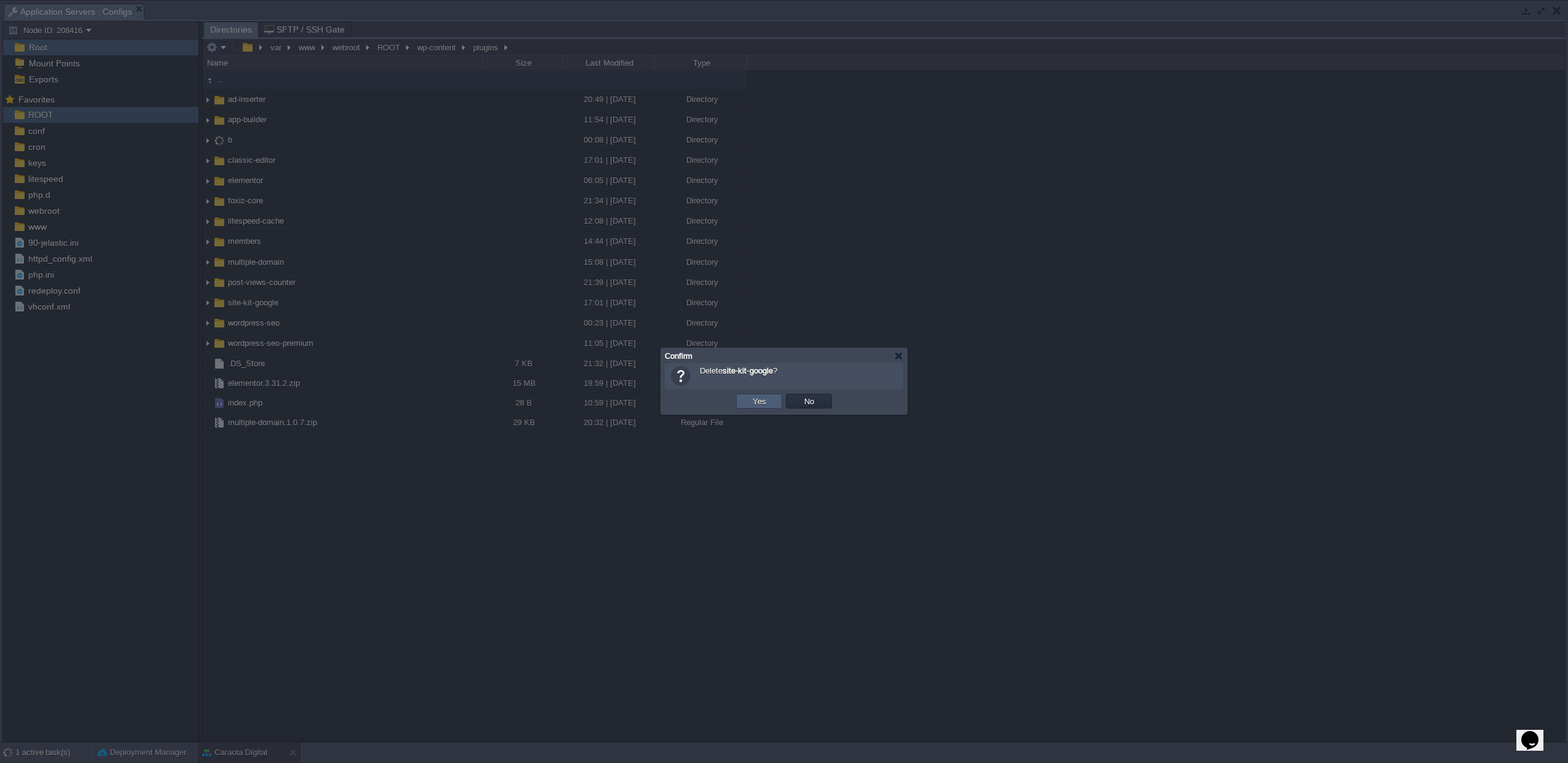
click at [771, 403] on td "Yes" at bounding box center [759, 401] width 46 height 15
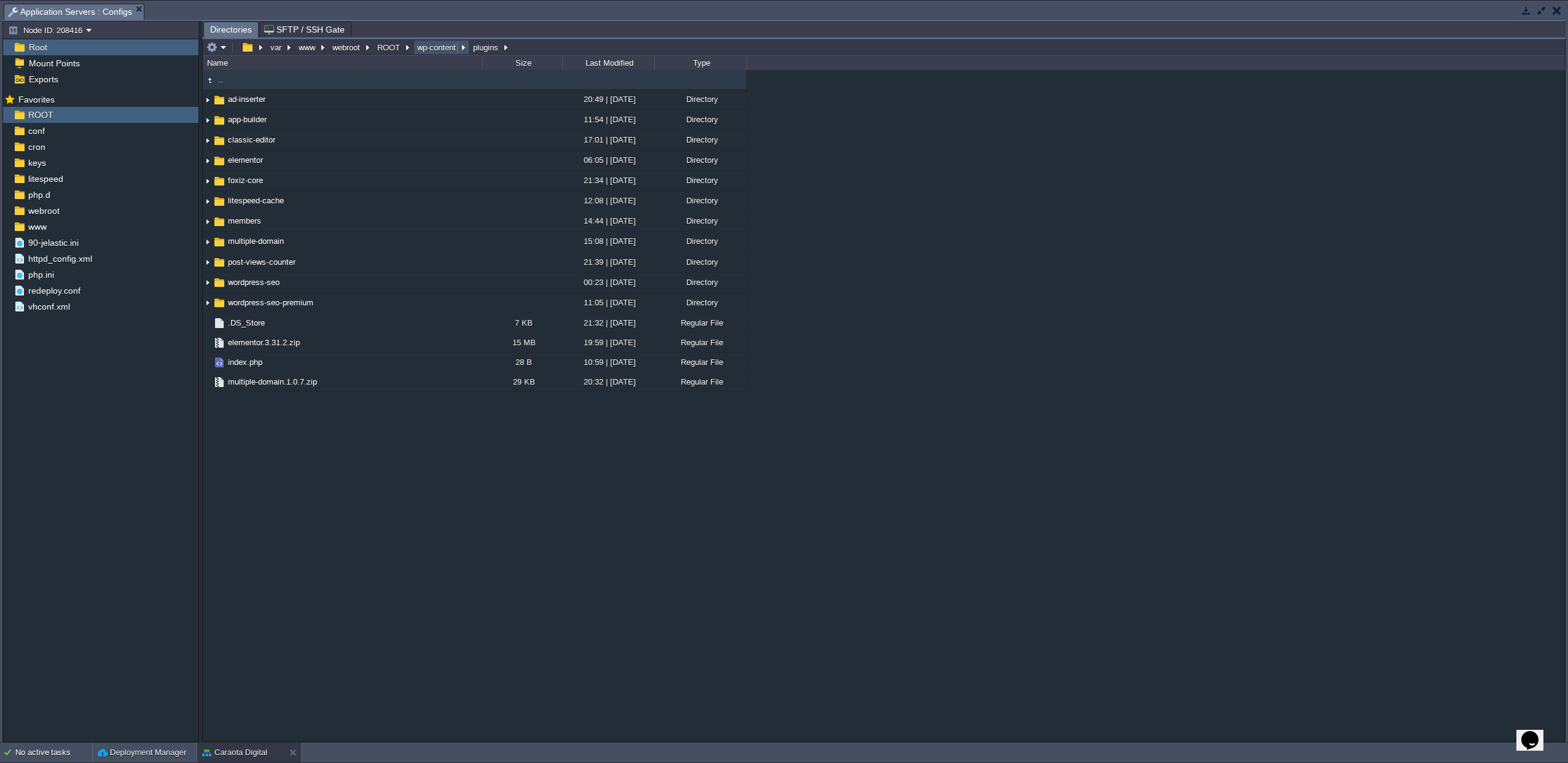
click at [422, 50] on button "wp-content" at bounding box center [438, 47] width 44 height 11
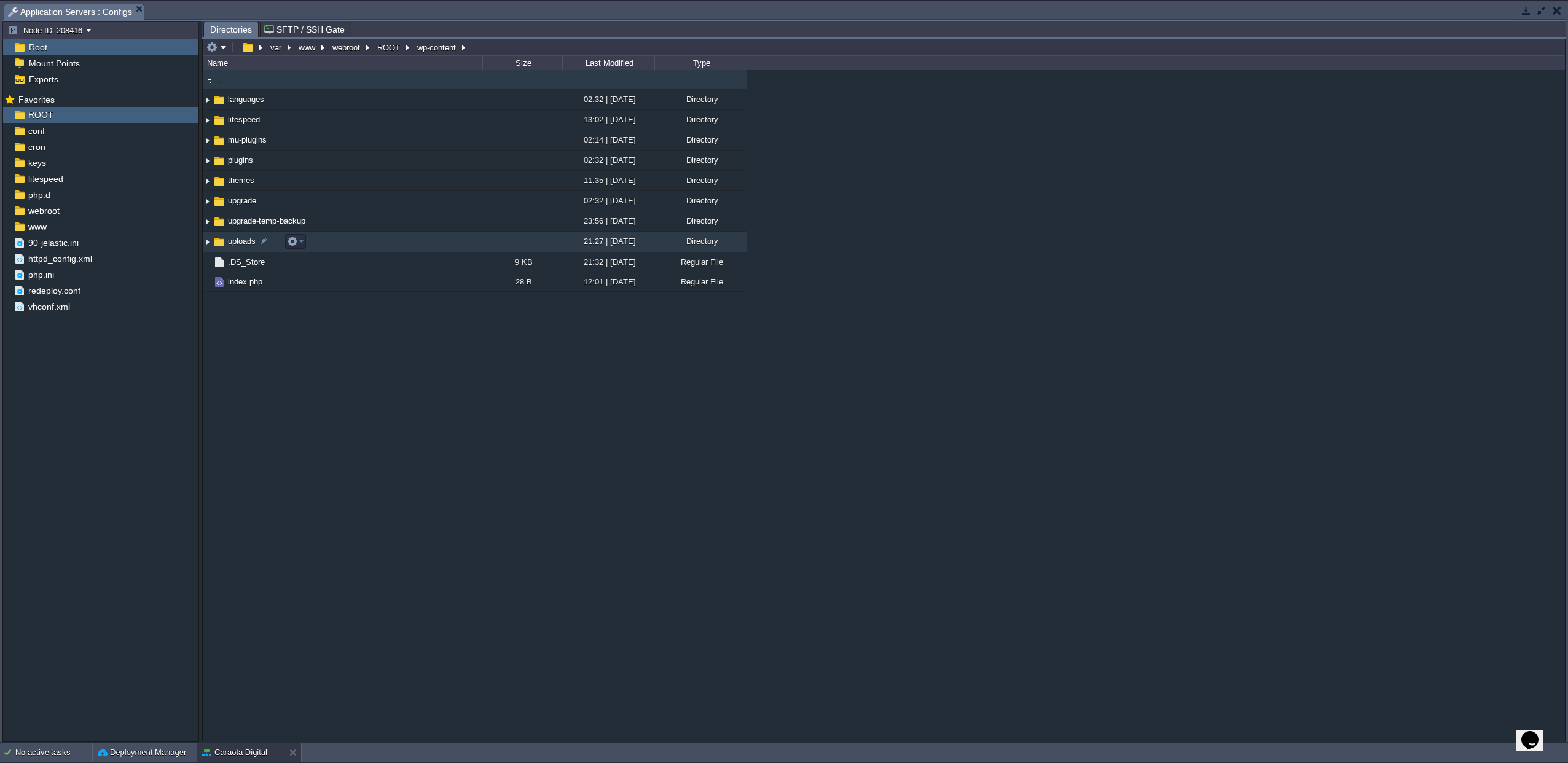
click at [242, 244] on span "uploads" at bounding box center [242, 241] width 32 height 10
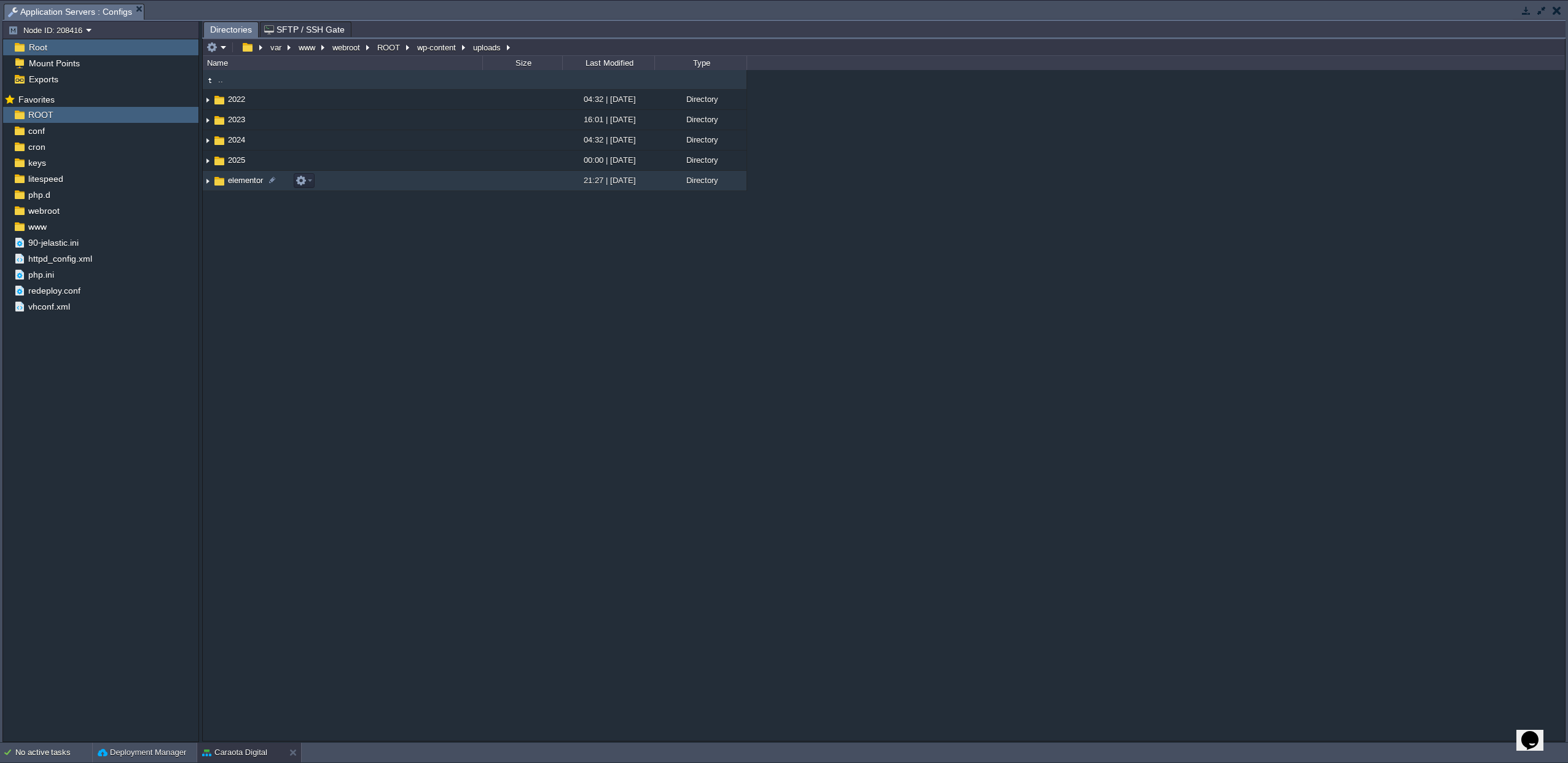
click at [240, 181] on span "elementor" at bounding box center [246, 180] width 39 height 10
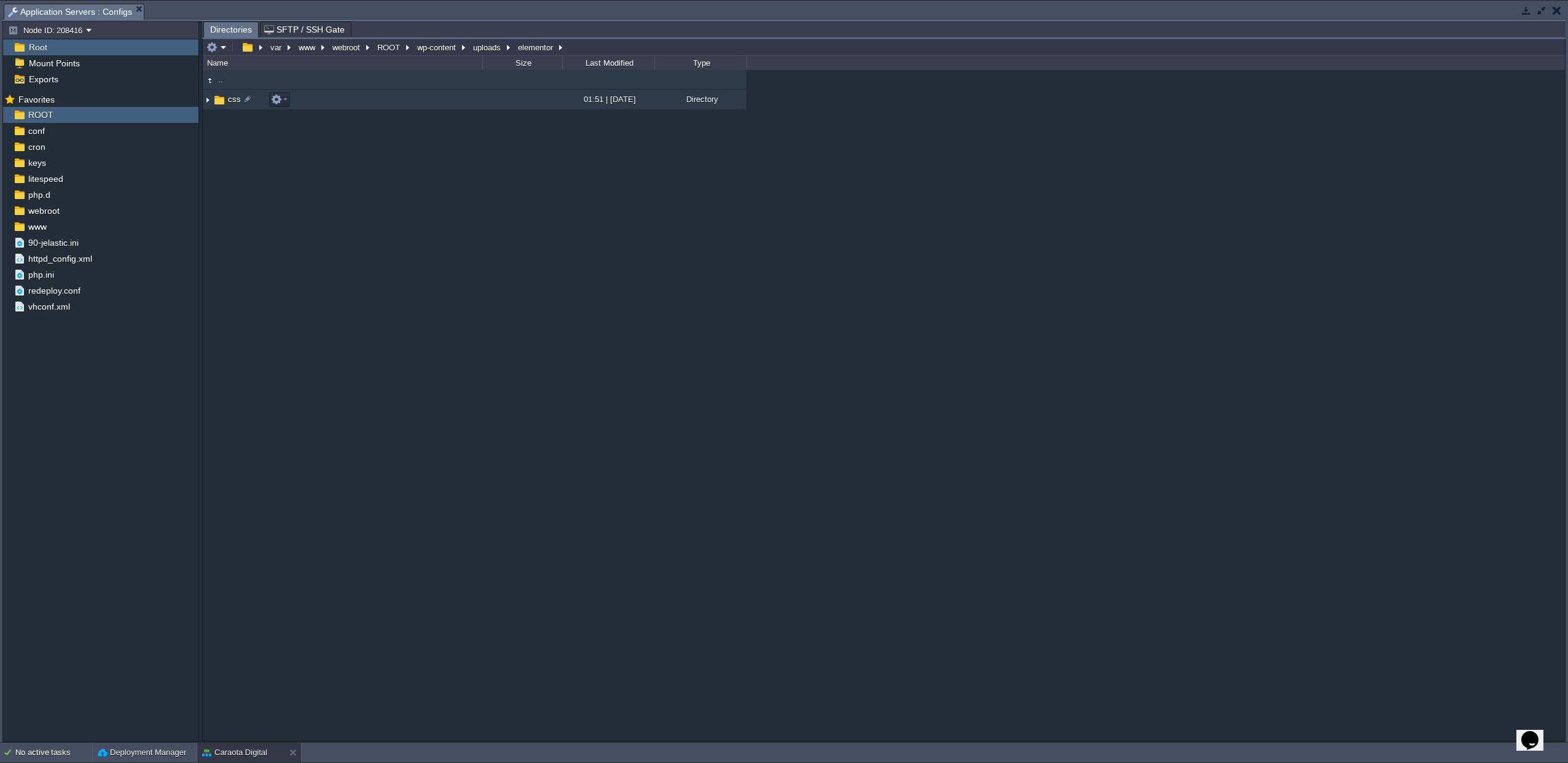
click at [226, 101] on span "css" at bounding box center [235, 99] width 17 height 10
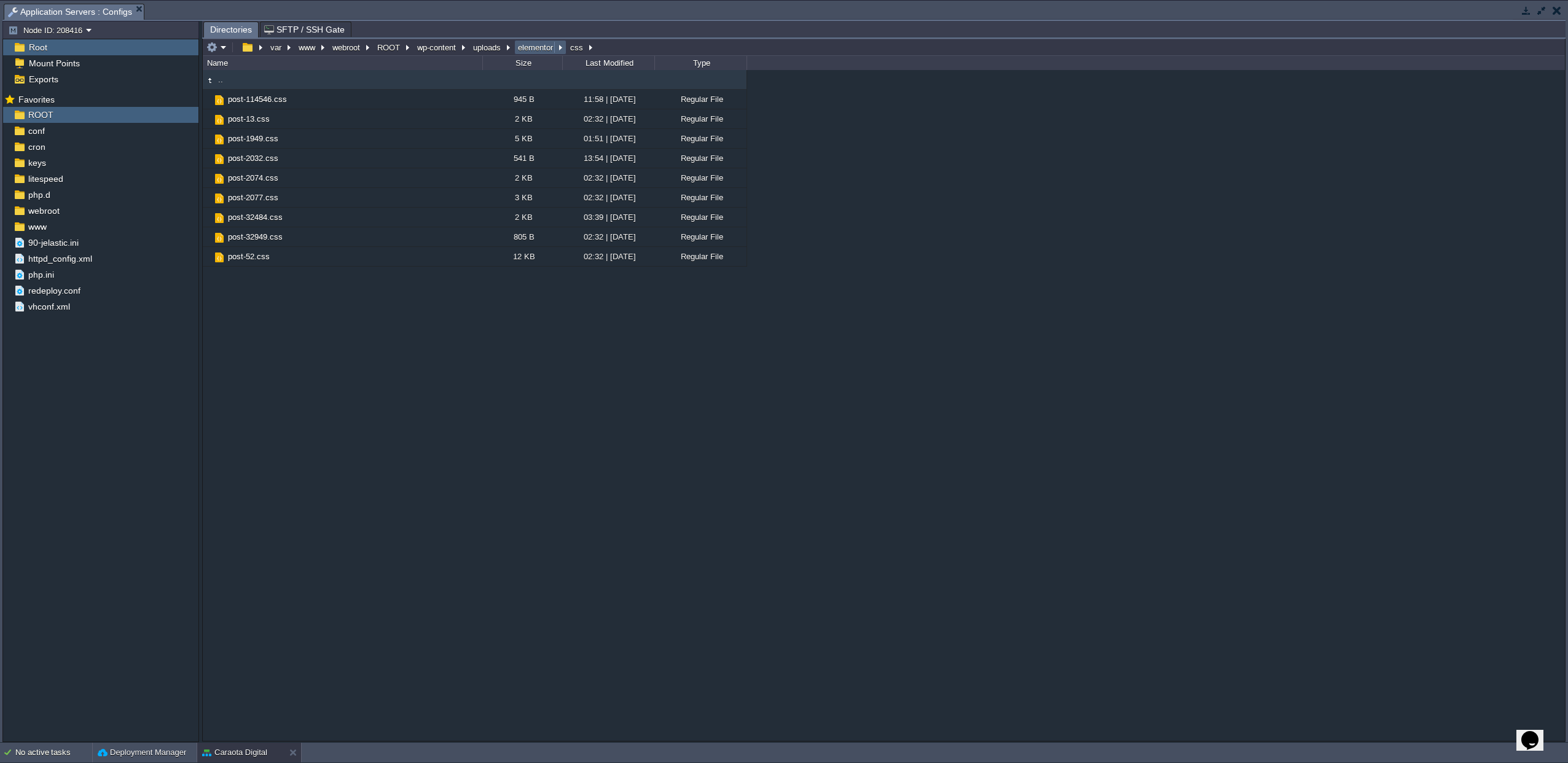
click at [521, 47] on button "elementor" at bounding box center [536, 47] width 40 height 11
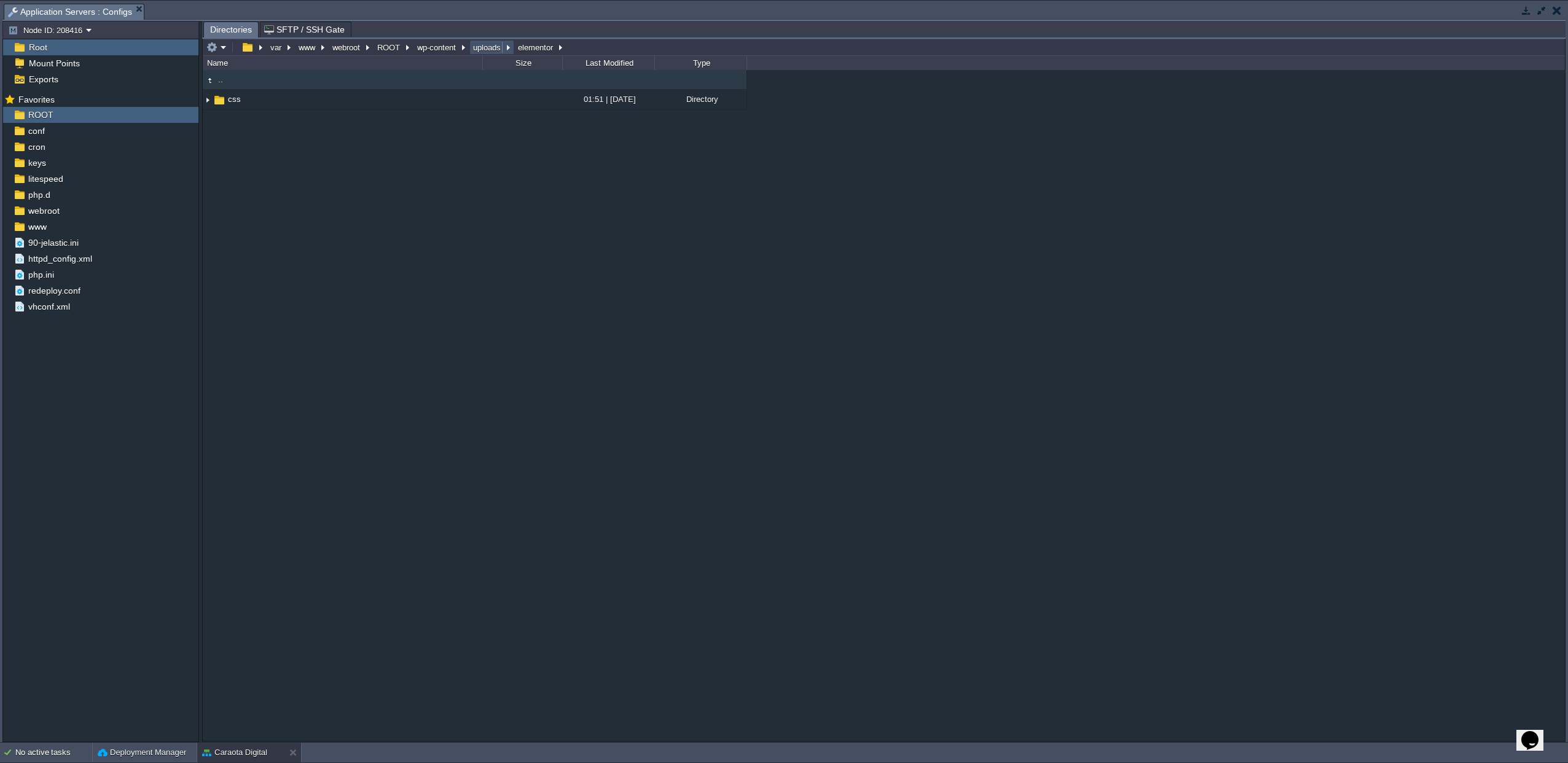
click at [483, 44] on button "uploads" at bounding box center [487, 47] width 33 height 11
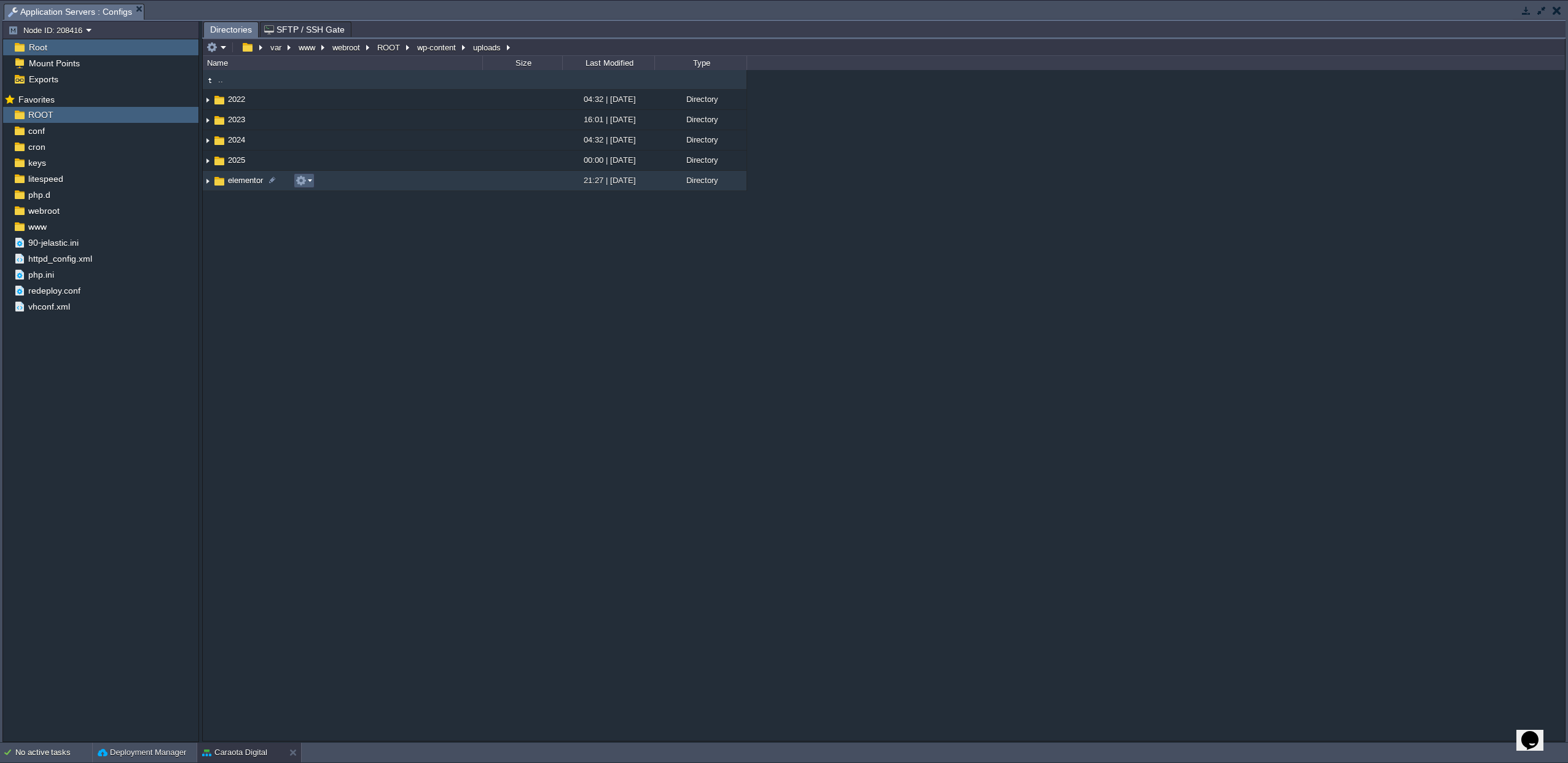
click at [298, 186] on button "button" at bounding box center [301, 180] width 11 height 11
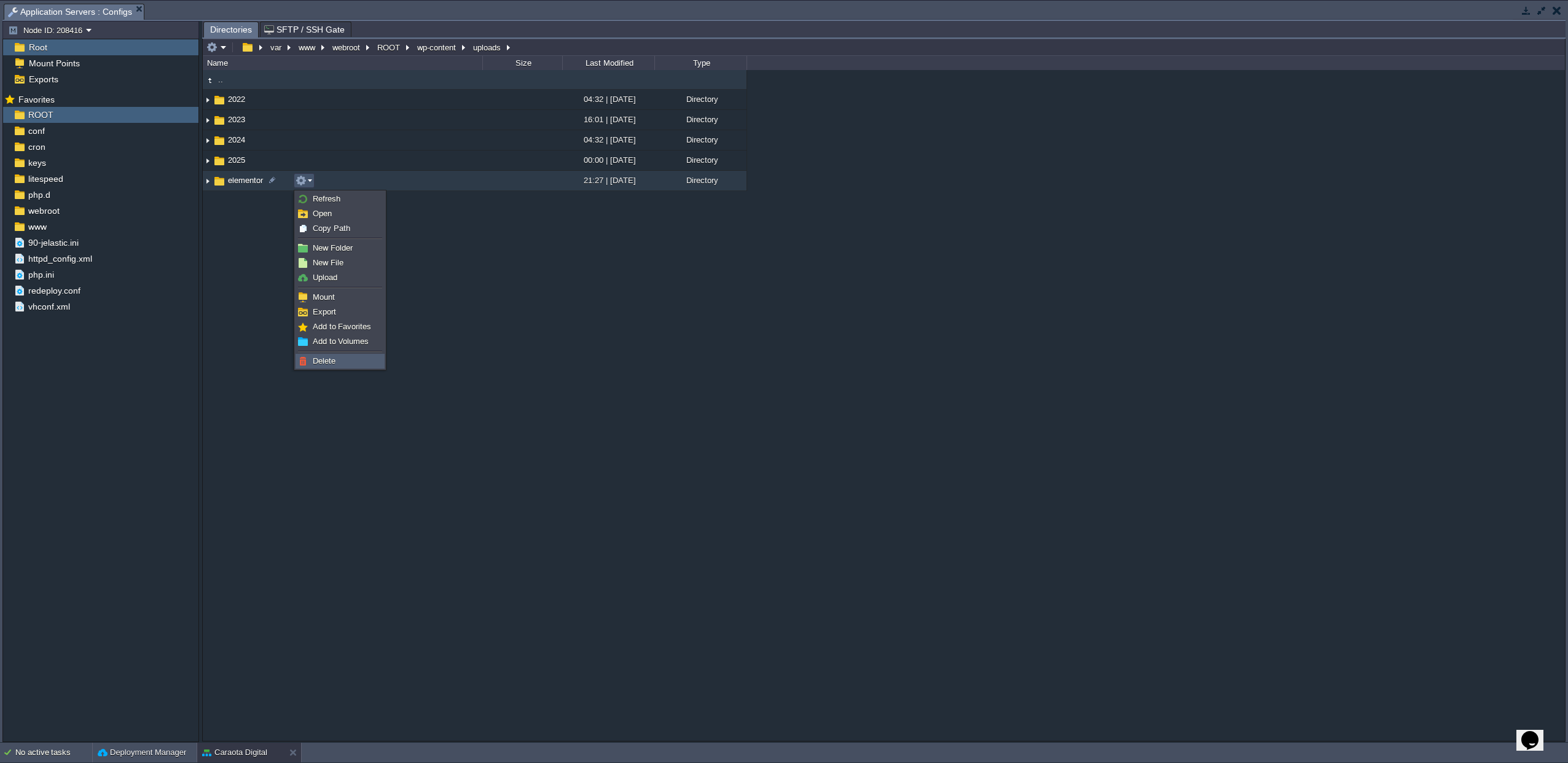
click at [325, 362] on span "Delete" at bounding box center [324, 361] width 23 height 9
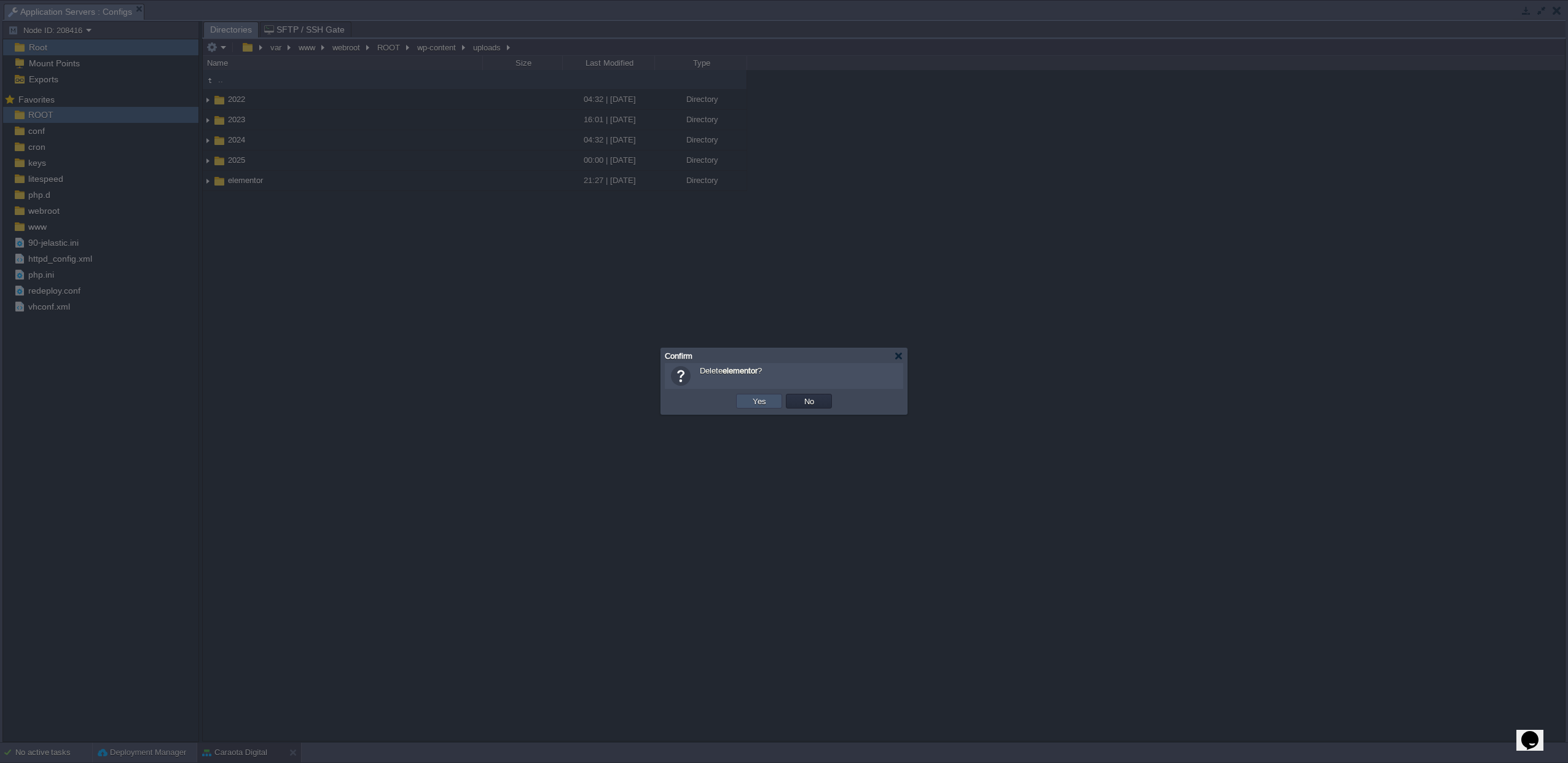
click at [759, 407] on button "Yes" at bounding box center [759, 401] width 21 height 11
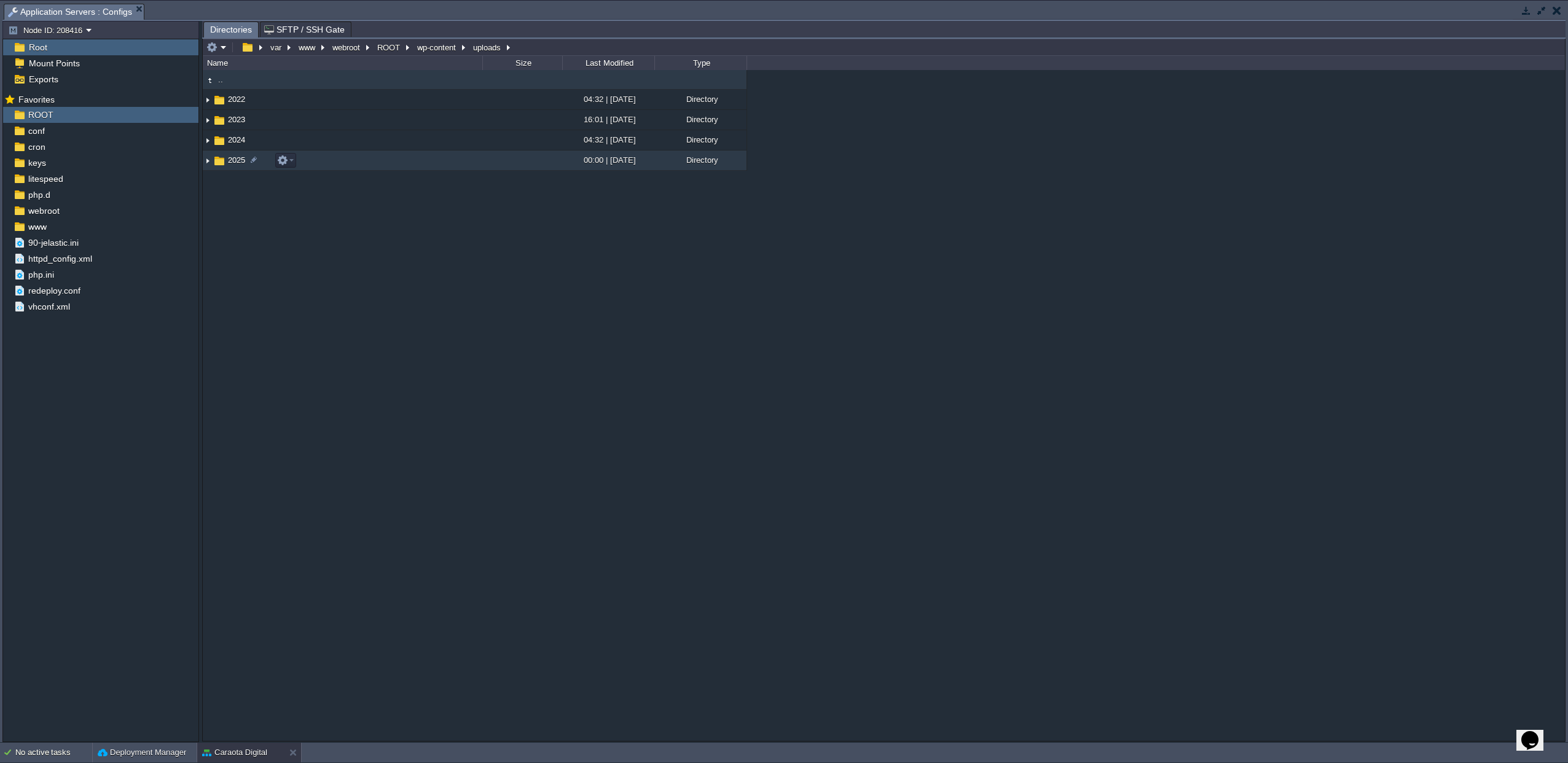
click at [231, 166] on span "2025" at bounding box center [237, 160] width 21 height 10
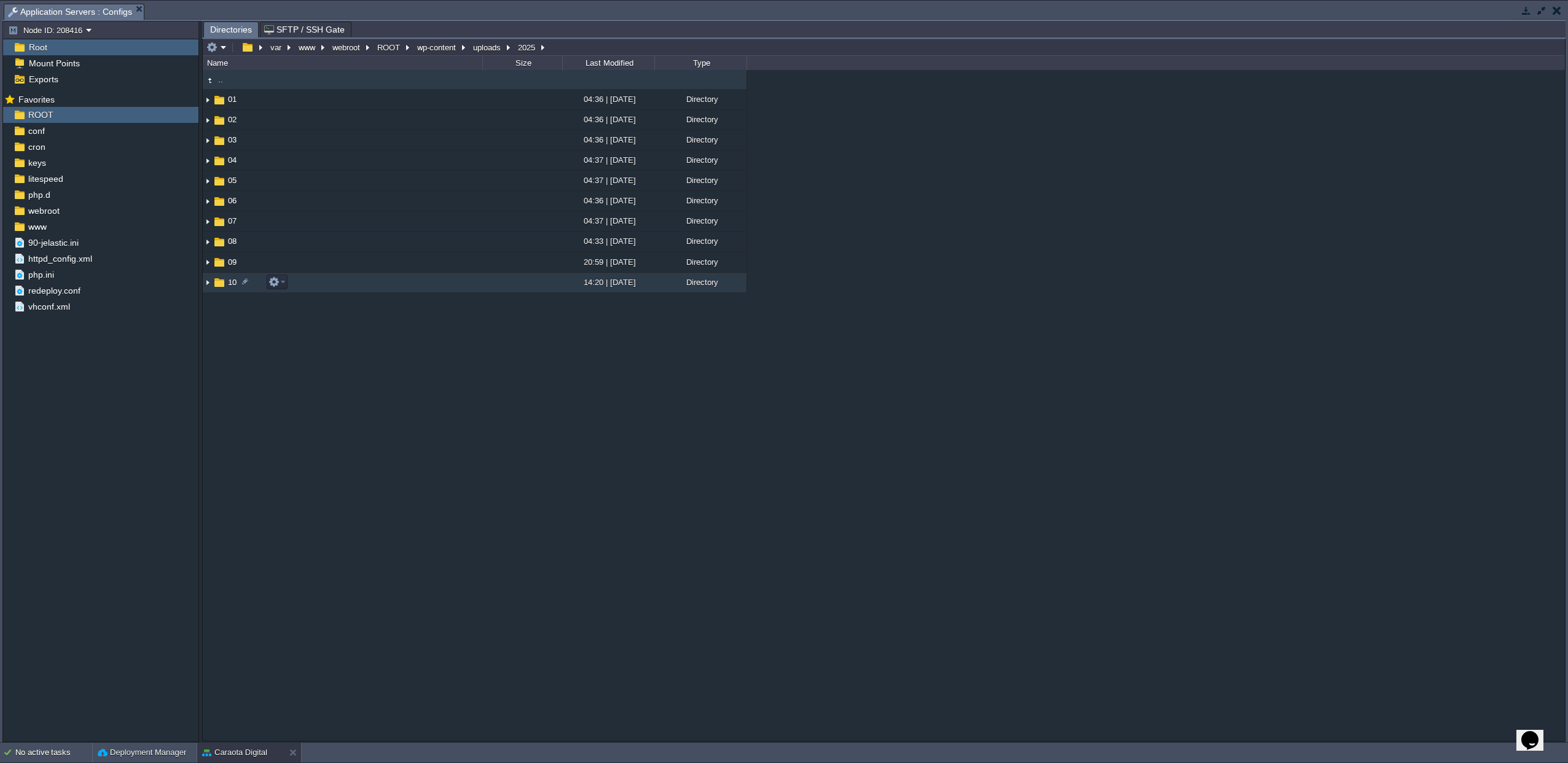
click at [220, 289] on img at bounding box center [219, 282] width 14 height 14
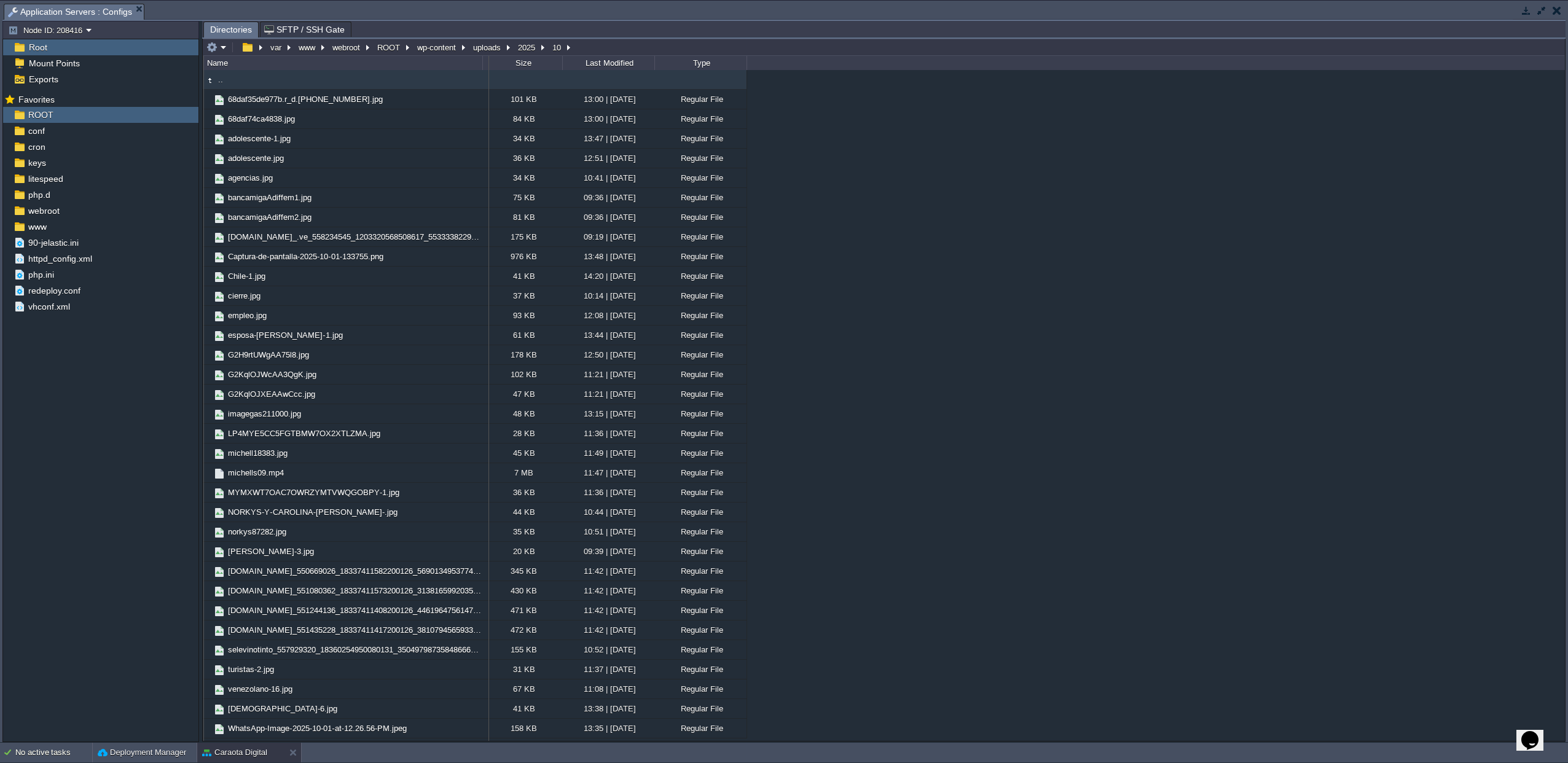
drag, startPoint x: 482, startPoint y: 64, endPoint x: 489, endPoint y: 66, distance: 7.3
click at [489, 66] on tr "Name Size Last Modified Type" at bounding box center [476, 63] width 544 height 14
drag, startPoint x: 488, startPoint y: 63, endPoint x: 639, endPoint y: 67, distance: 151.1
click at [639, 67] on tr "Name Size Last Modified Type" at bounding box center [478, 63] width 550 height 14
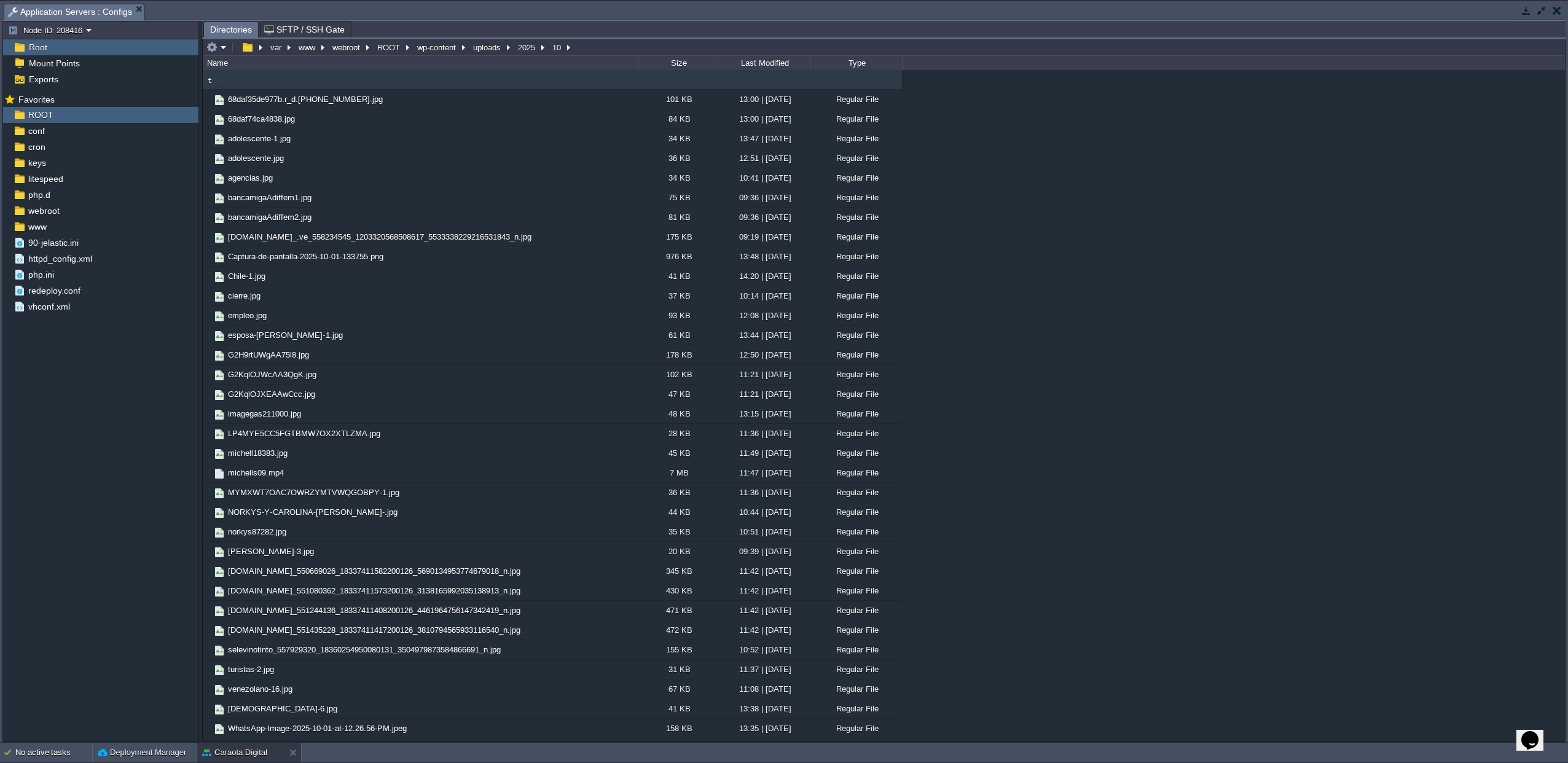
drag, startPoint x: 639, startPoint y: 67, endPoint x: 579, endPoint y: 70, distance: 60.1
click at [579, 70] on tr "Name Size Last Modified Type" at bounding box center [553, 63] width 699 height 14
drag, startPoint x: 639, startPoint y: 66, endPoint x: 573, endPoint y: 70, distance: 66.1
click at [574, 70] on tr "Name Size Last Modified Type" at bounding box center [553, 63] width 699 height 14
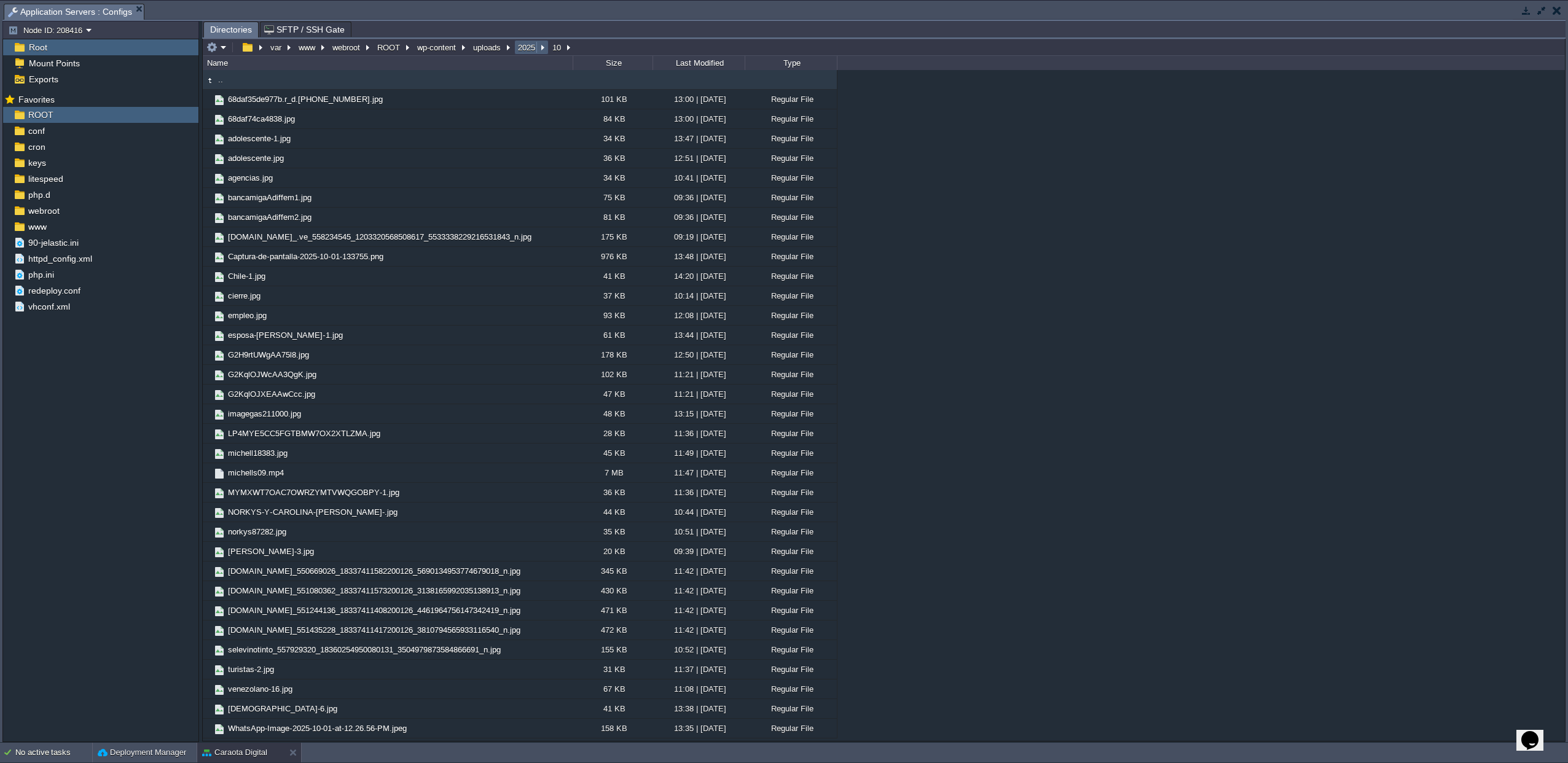
click at [525, 46] on button "2025" at bounding box center [527, 47] width 22 height 11
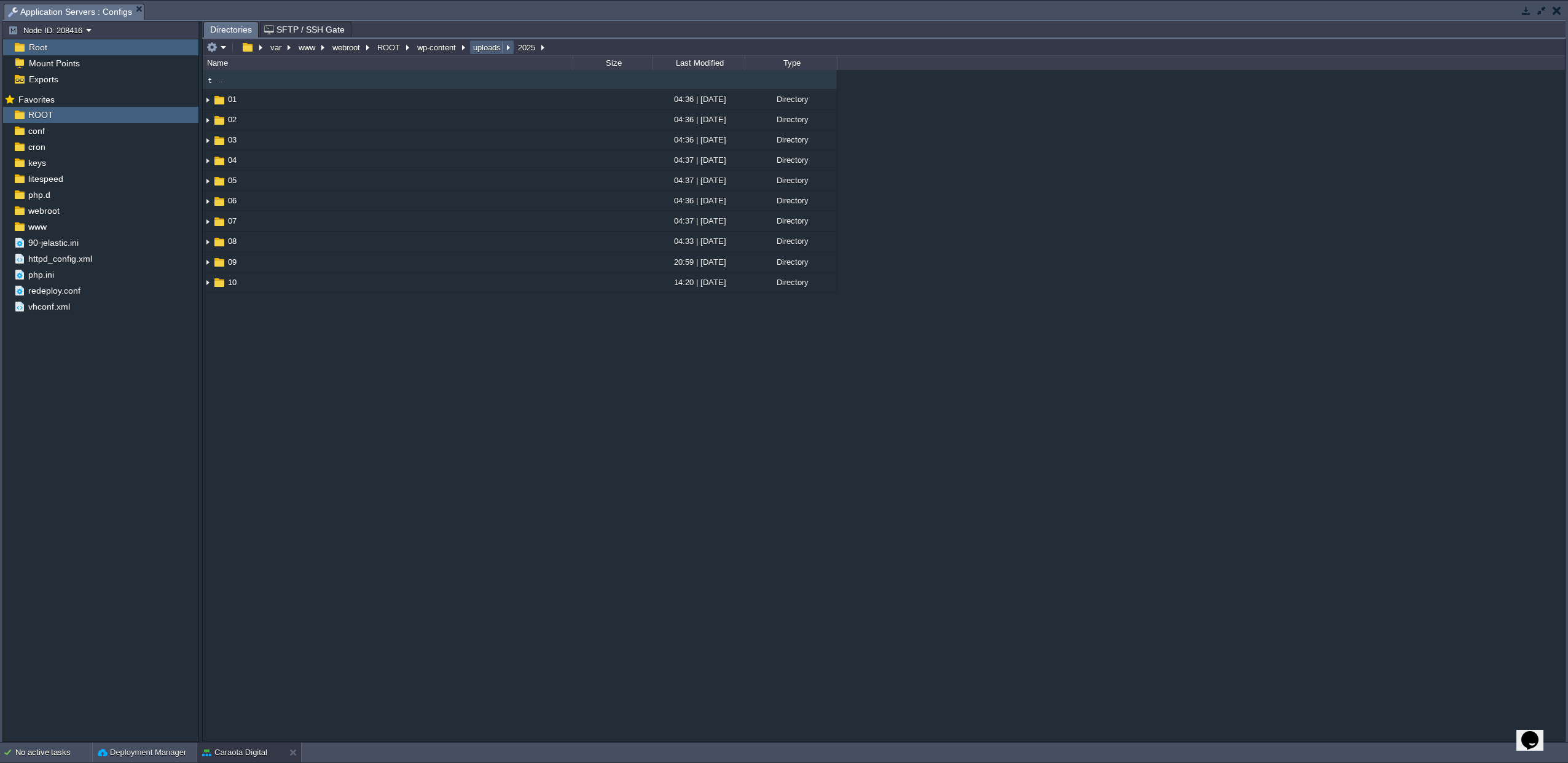
click at [487, 43] on button "uploads" at bounding box center [487, 47] width 33 height 11
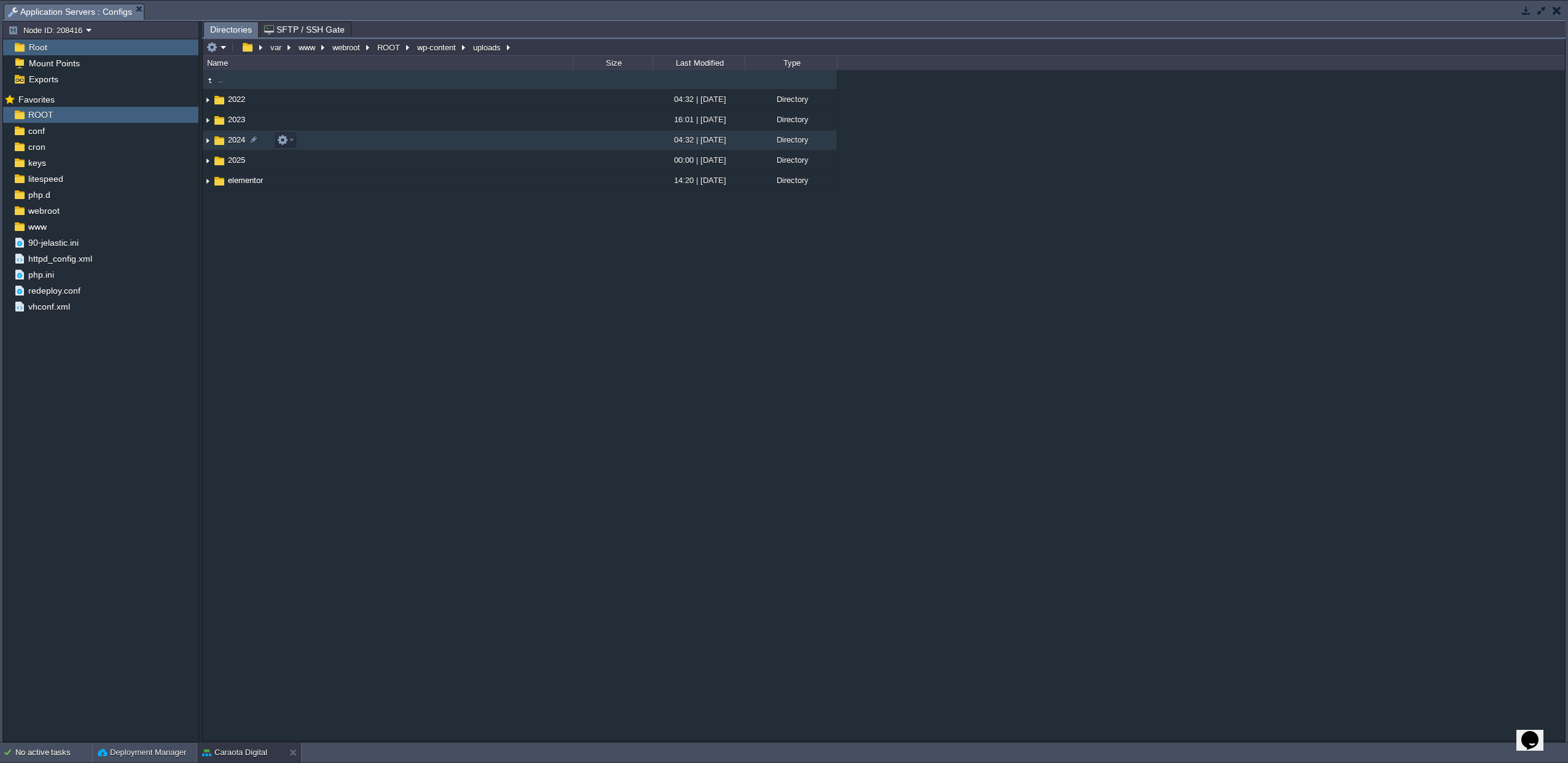
click at [229, 147] on td "2024" at bounding box center [388, 140] width 370 height 20
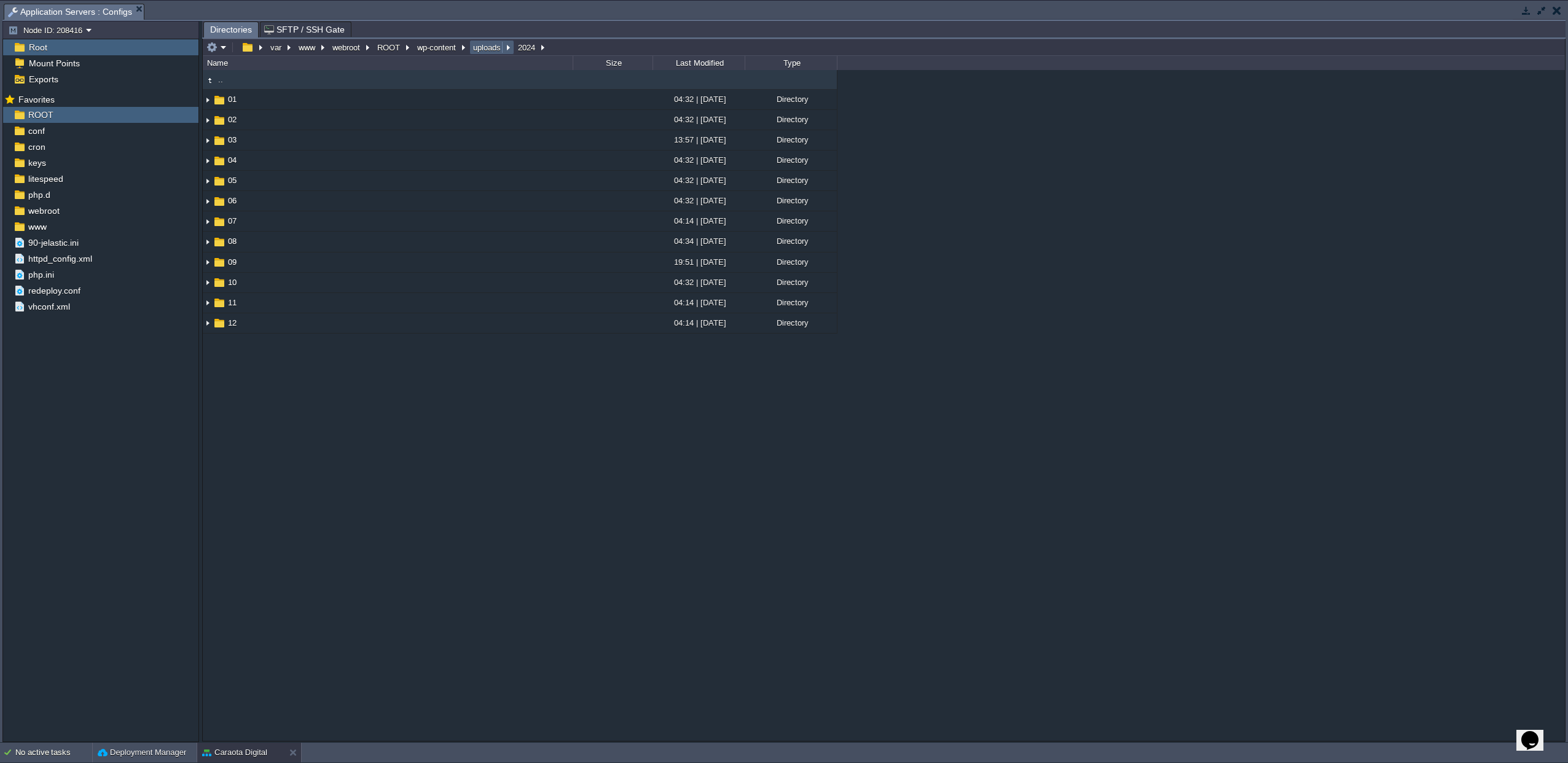
click at [478, 49] on button "uploads" at bounding box center [487, 47] width 33 height 11
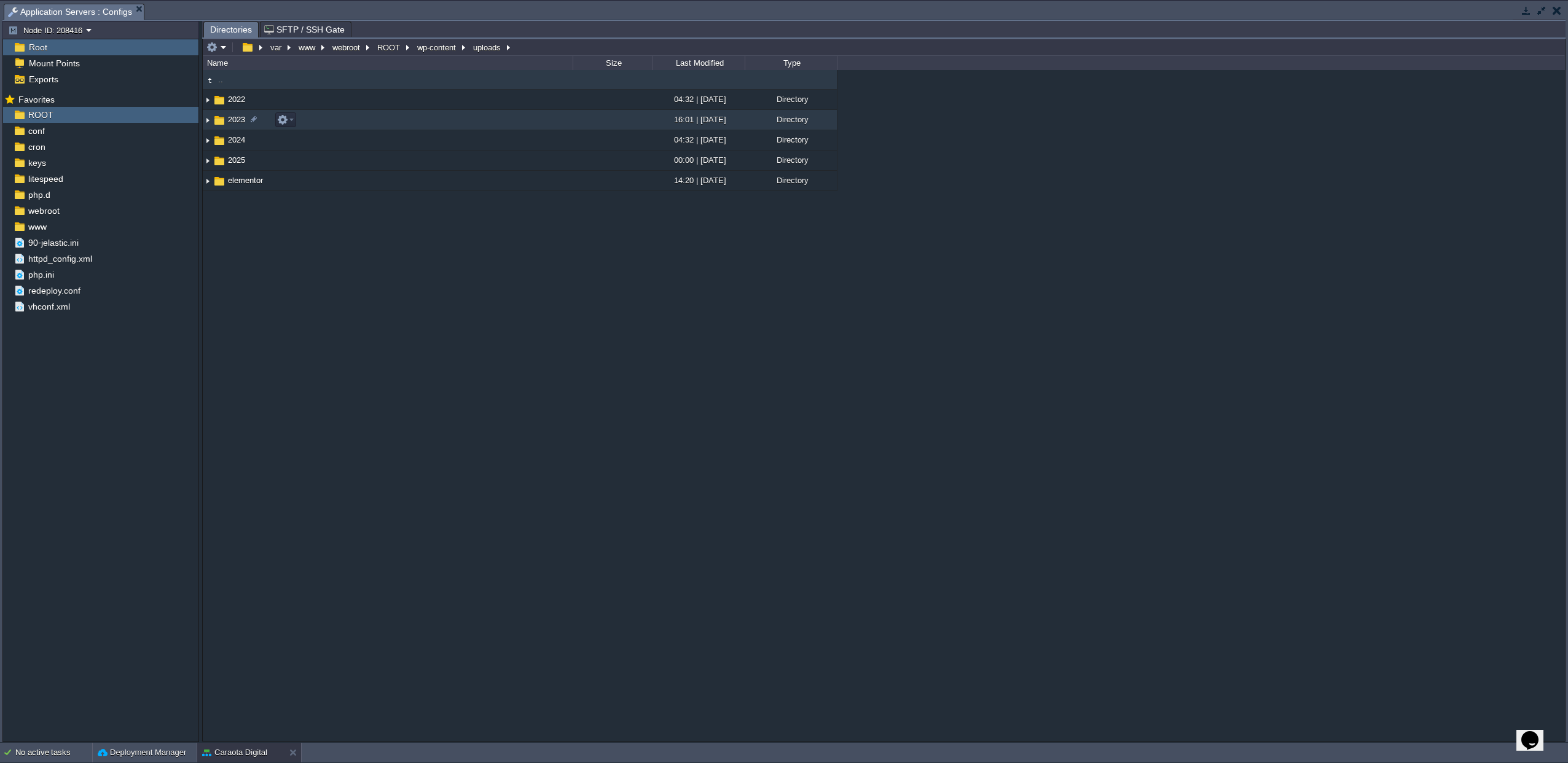
click at [233, 118] on span "2023" at bounding box center [237, 119] width 21 height 10
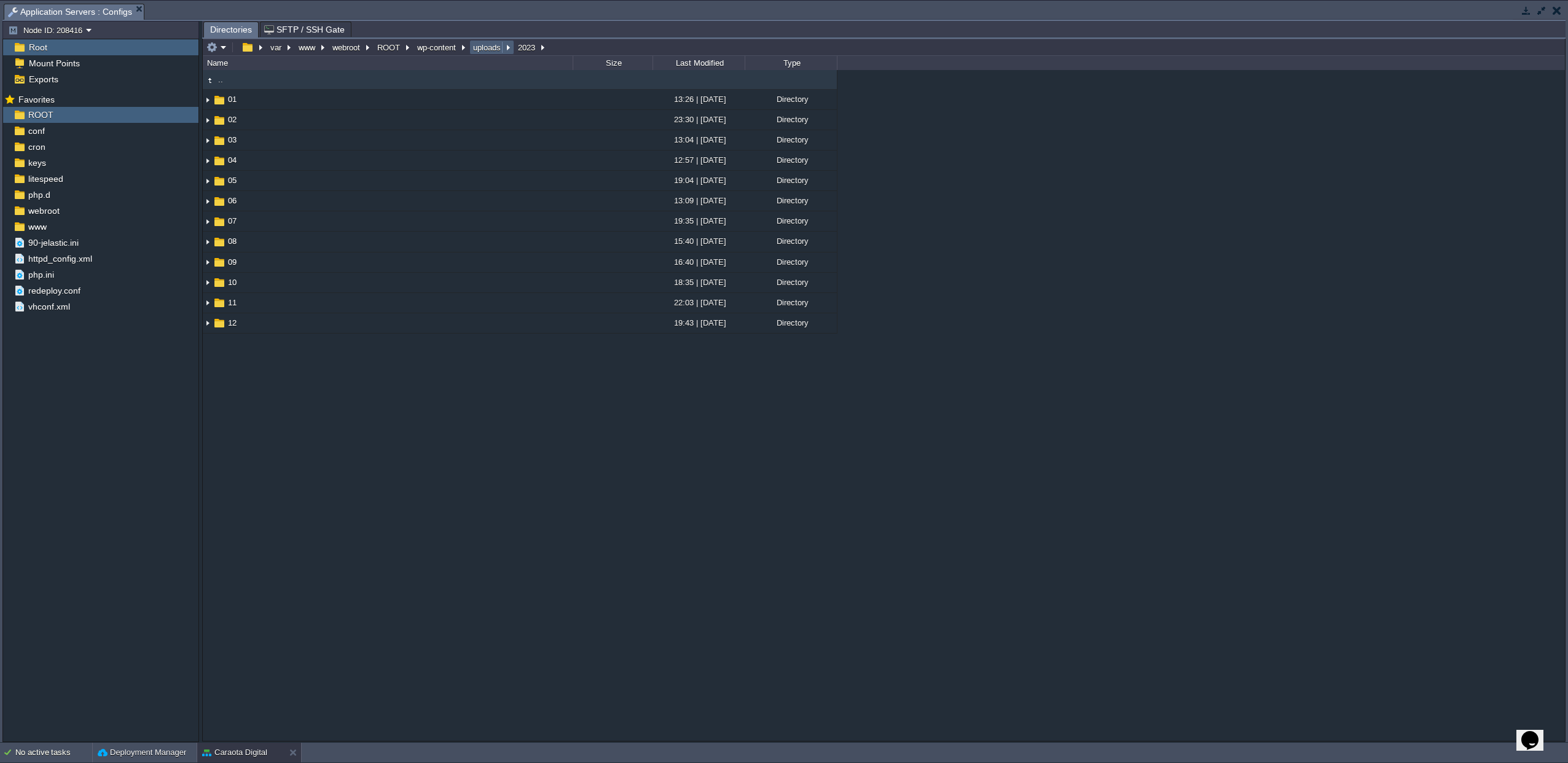
click at [479, 52] on button "uploads" at bounding box center [487, 47] width 33 height 11
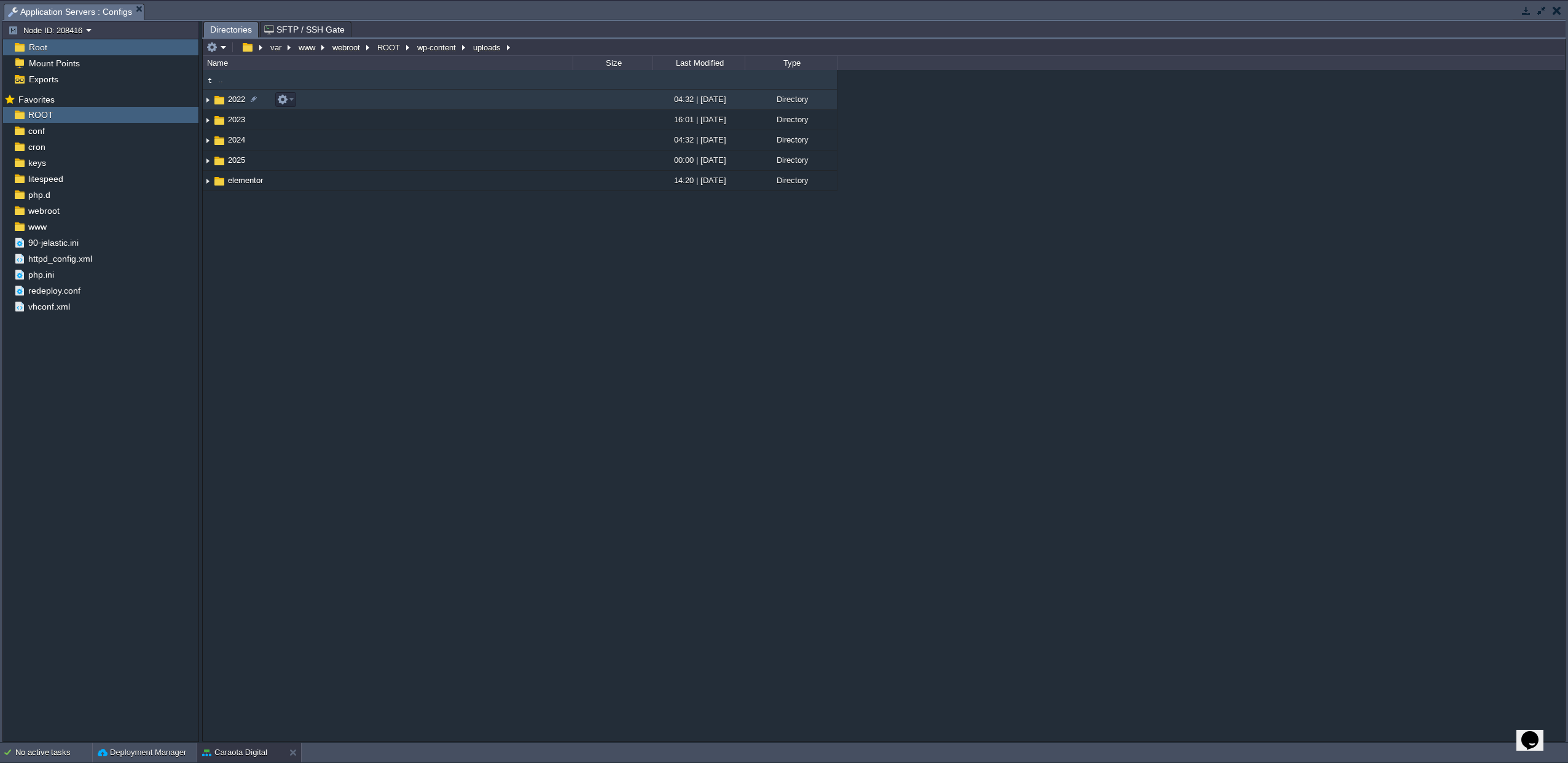
click at [225, 103] on img at bounding box center [219, 100] width 14 height 14
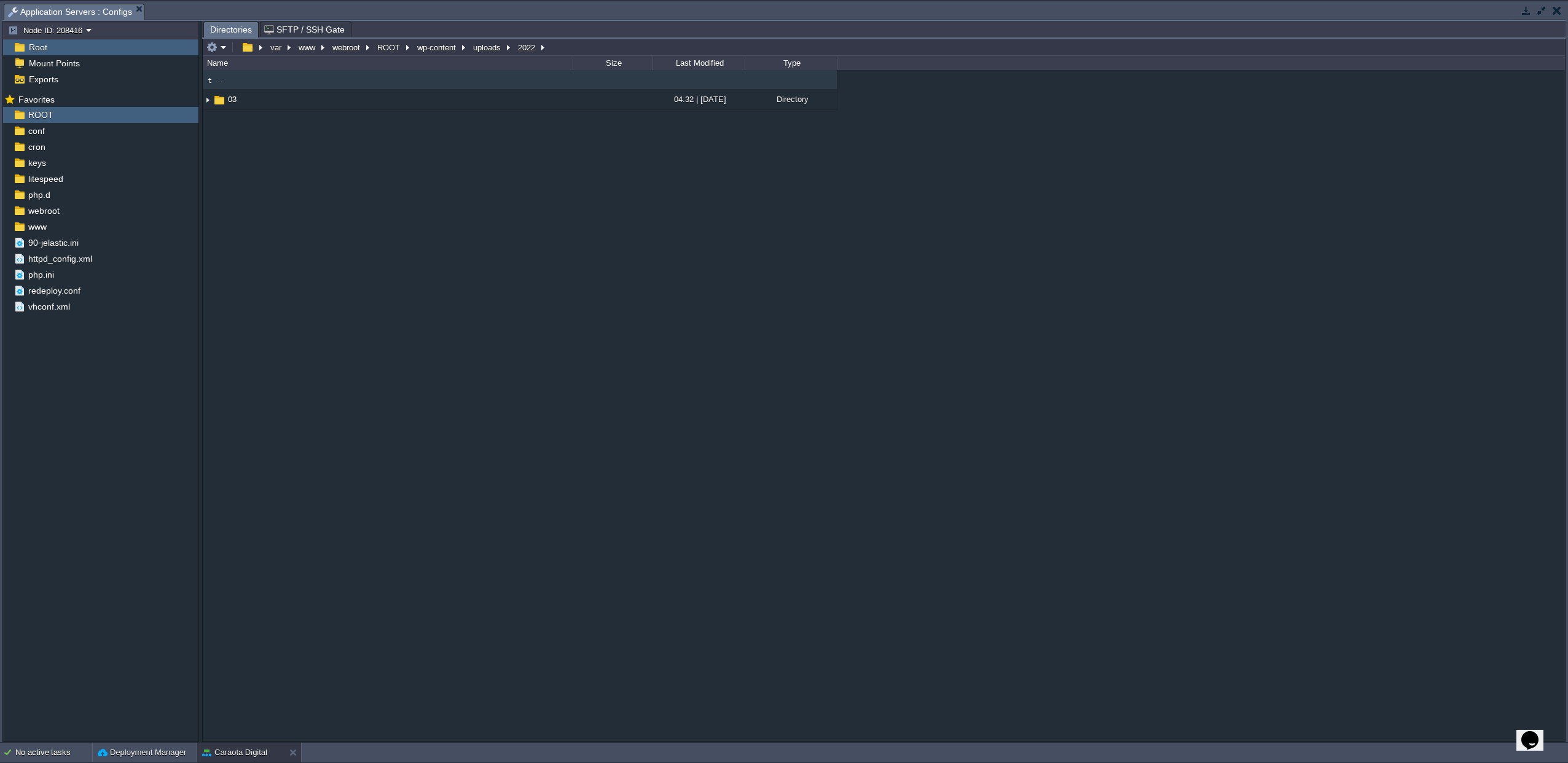
click at [1554, 12] on button "button" at bounding box center [1557, 10] width 8 height 11
